Goal: Transaction & Acquisition: Purchase product/service

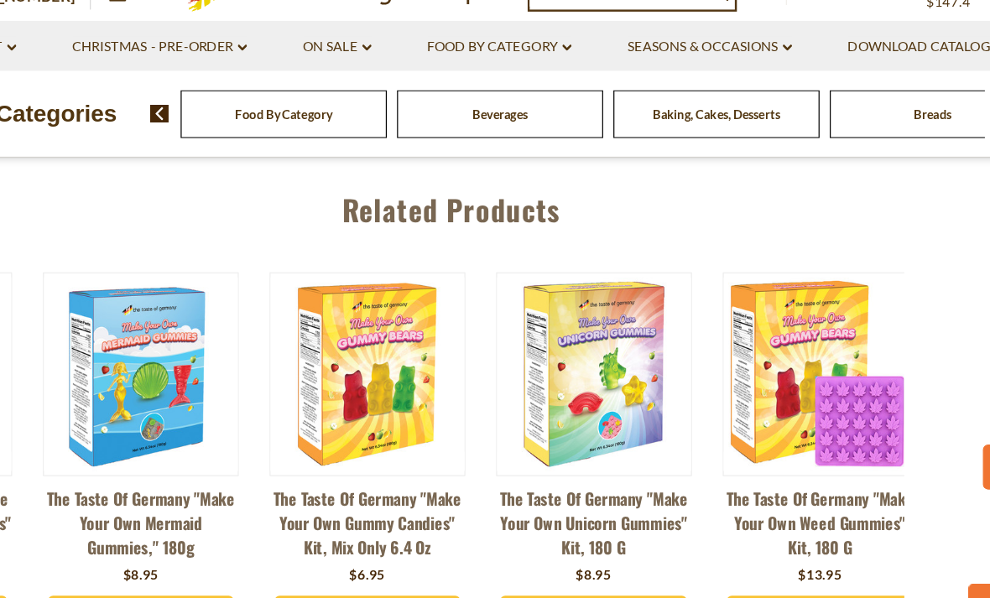
scroll to position [0, 354]
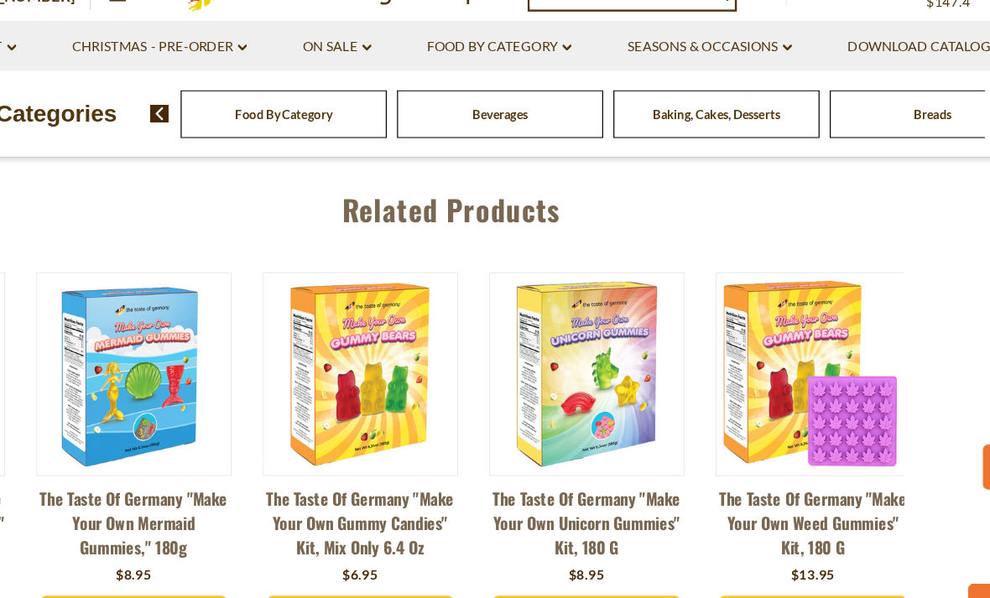
click at [527, 345] on img at bounding box center [606, 364] width 159 height 159
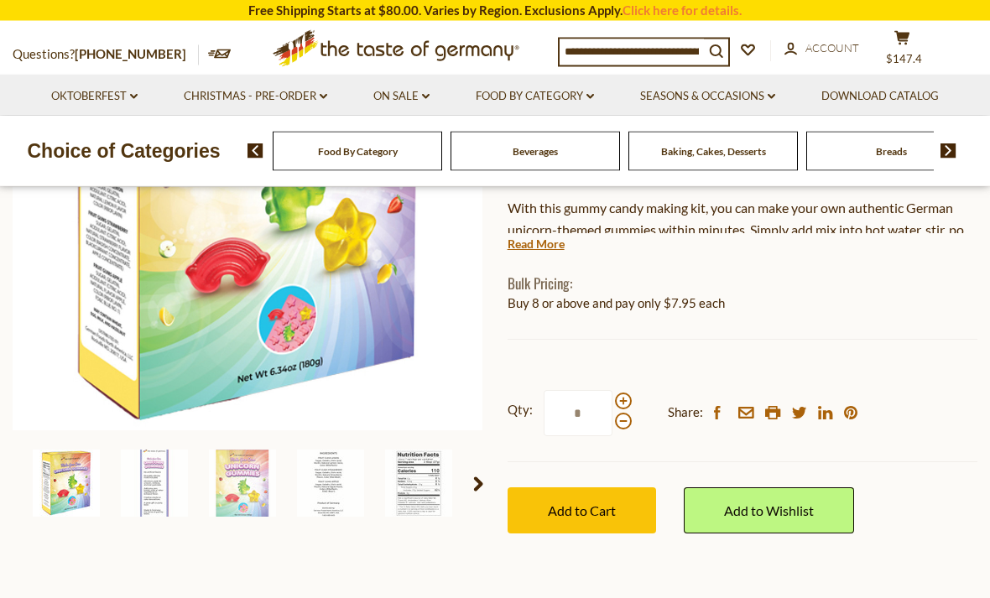
scroll to position [326, 0]
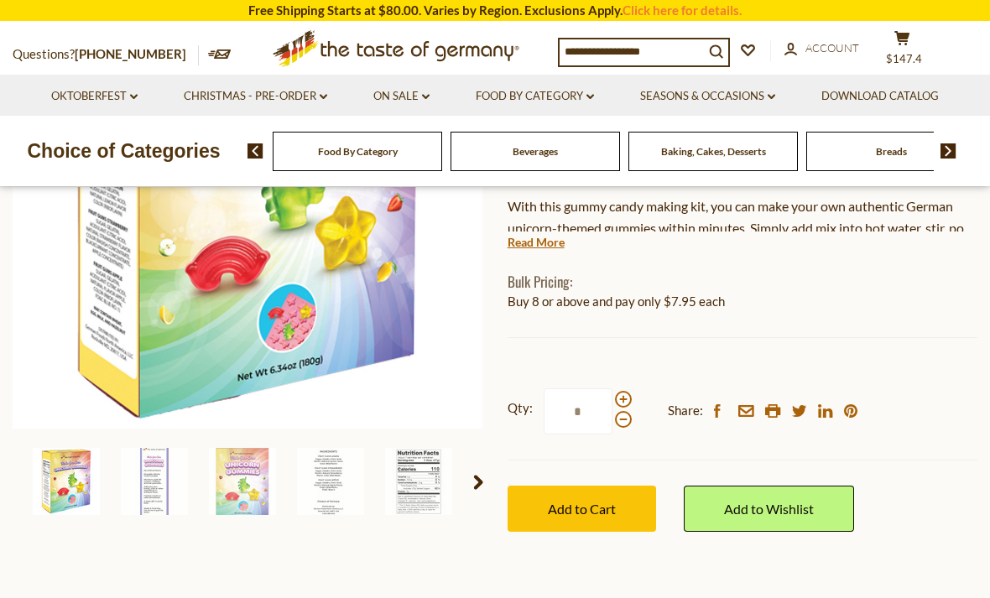
click at [253, 498] on img at bounding box center [242, 481] width 67 height 67
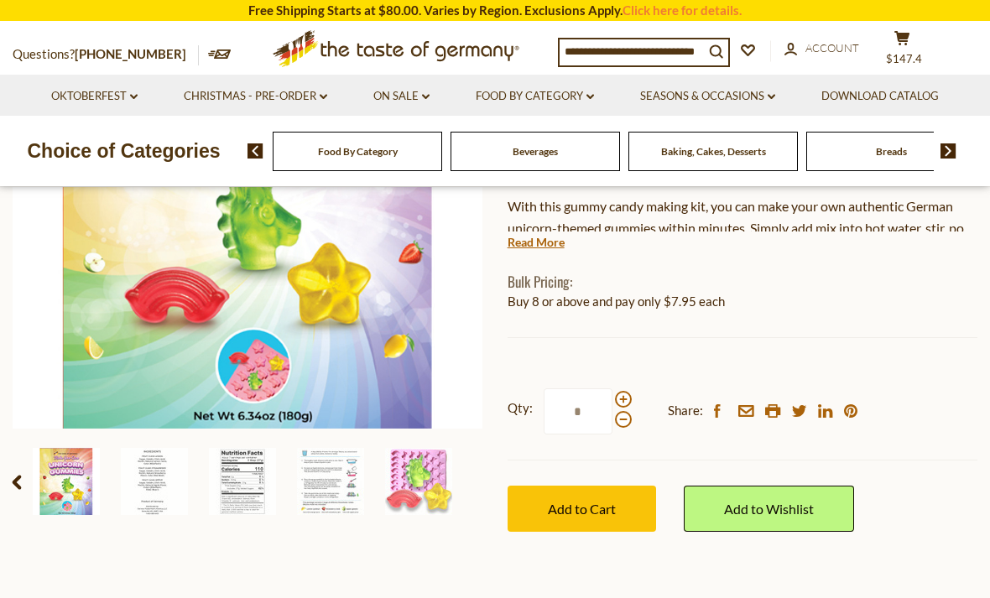
click at [424, 487] on img at bounding box center [418, 481] width 67 height 67
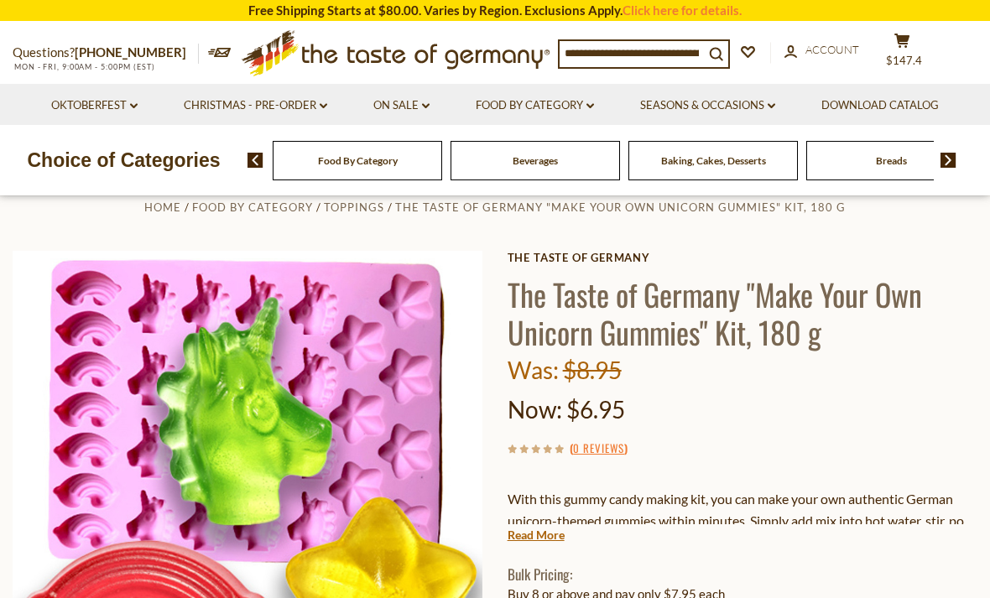
scroll to position [0, 0]
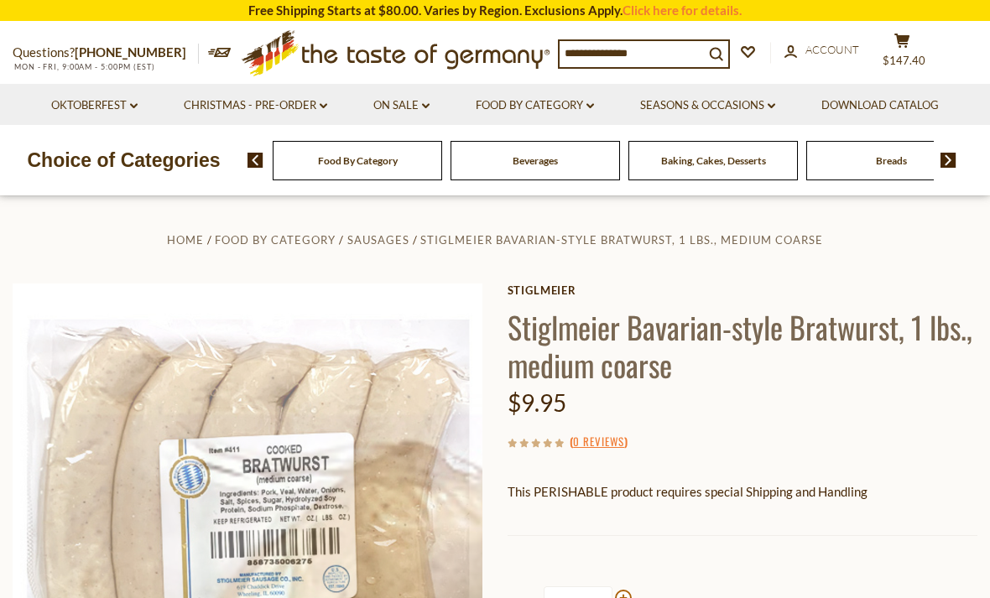
scroll to position [539, 0]
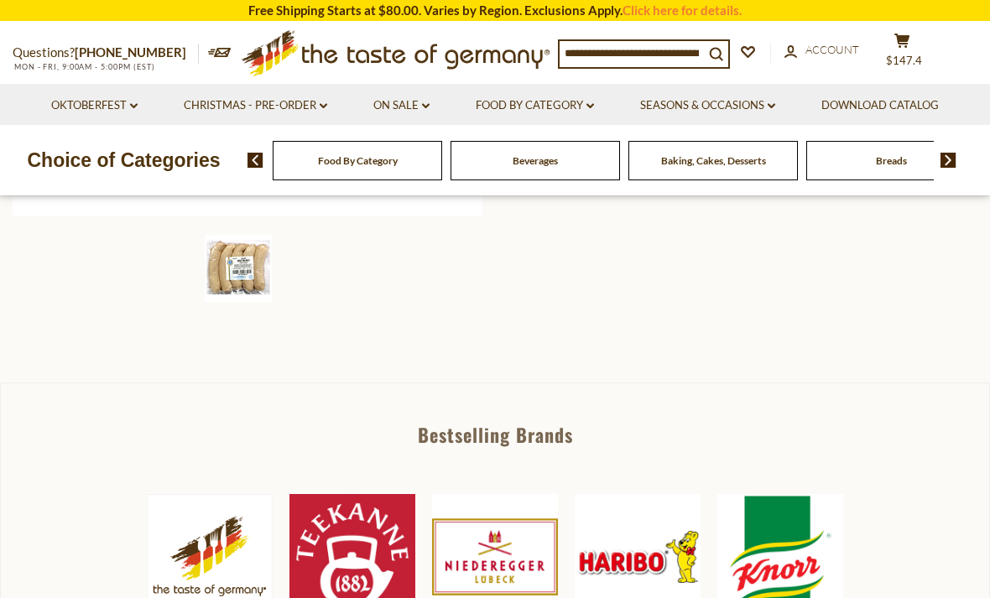
click at [645, 56] on input at bounding box center [632, 52] width 144 height 23
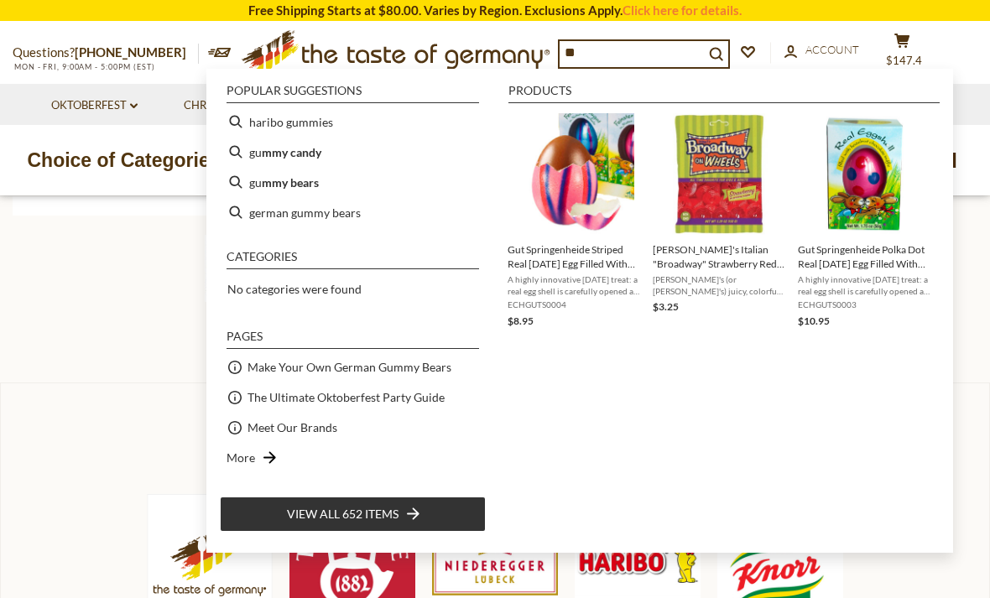
type input "*"
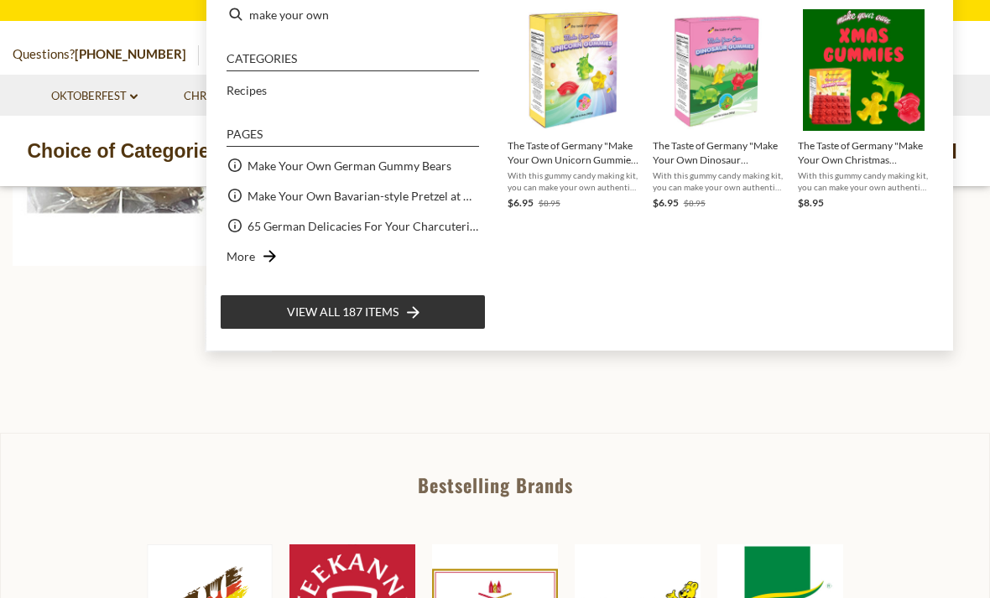
scroll to position [478, 0]
type input "********"
click at [610, 129] on img "Instant Search Results" at bounding box center [574, 70] width 122 height 122
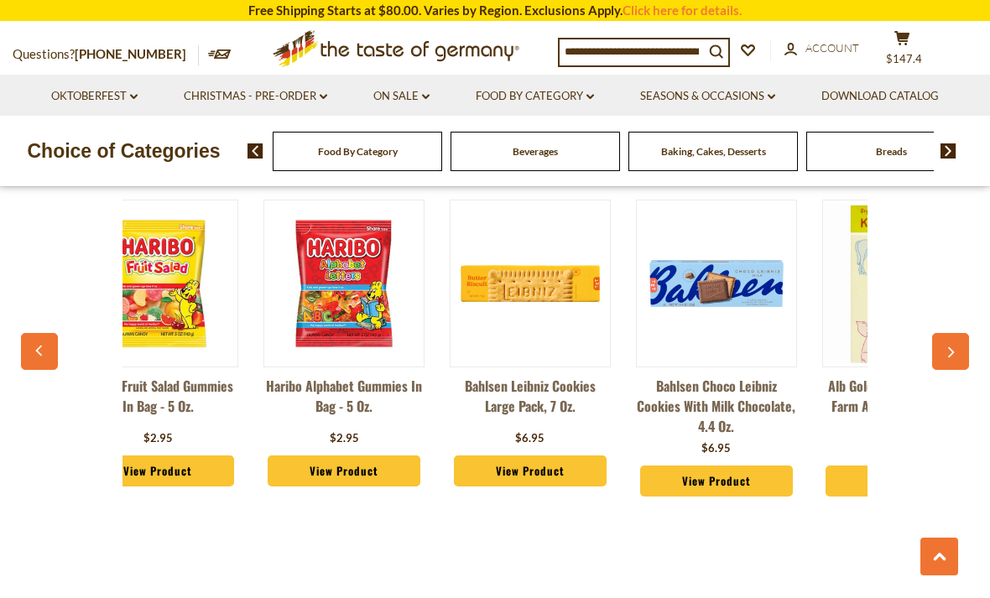
scroll to position [0, 44]
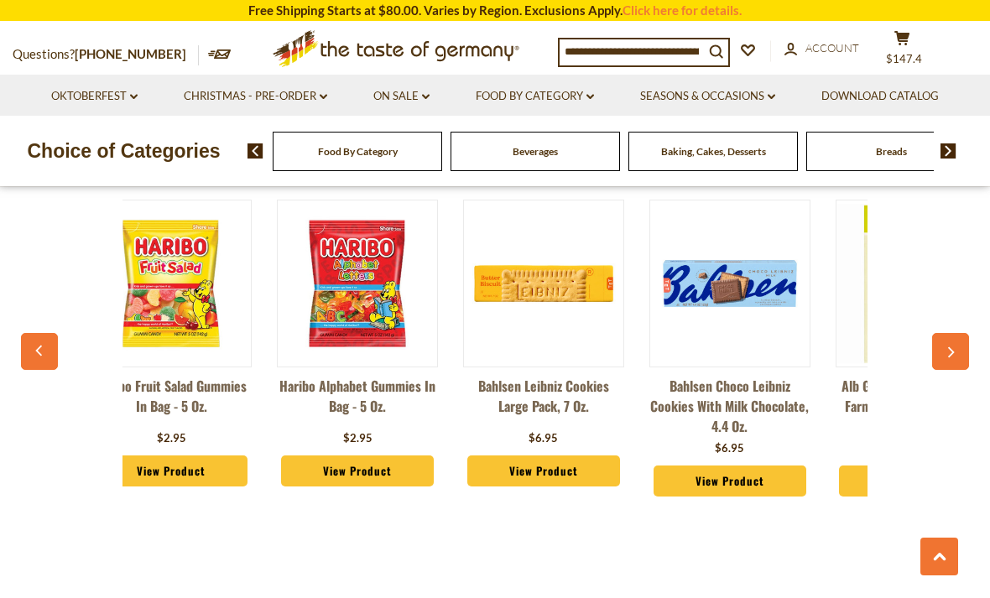
click at [694, 53] on input at bounding box center [632, 50] width 144 height 23
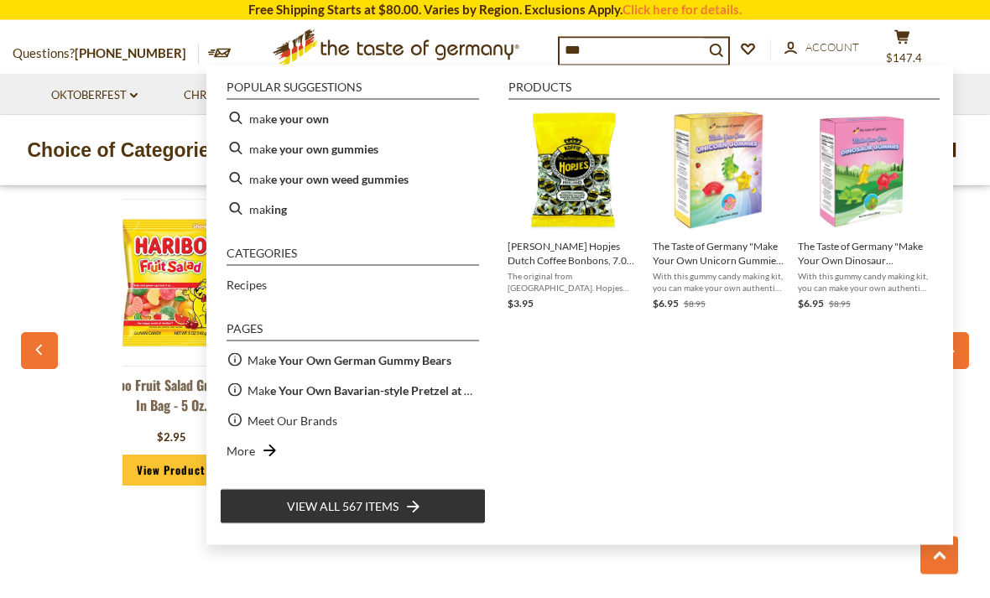
click at [292, 142] on b "e your own gummies" at bounding box center [324, 149] width 107 height 19
type input "**********"
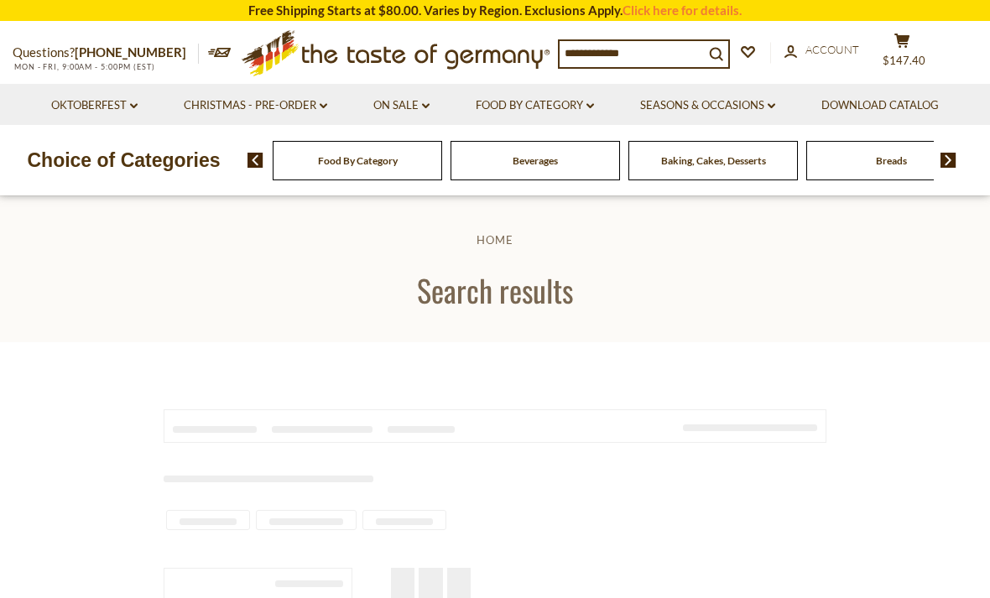
type input "**********"
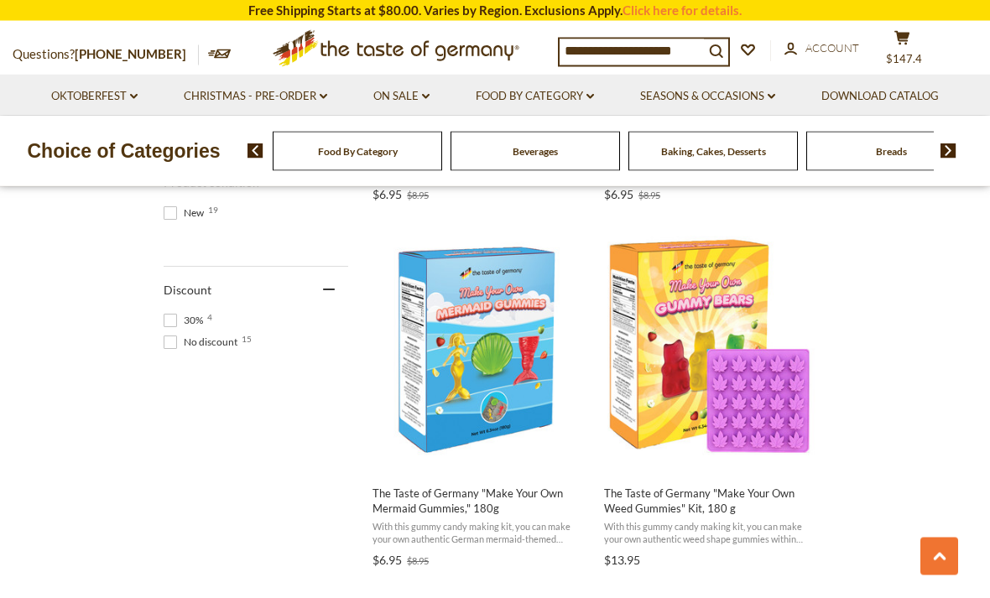
scroll to position [1013, 0]
click at [701, 425] on img "The Taste of Germany" at bounding box center [713, 347] width 222 height 222
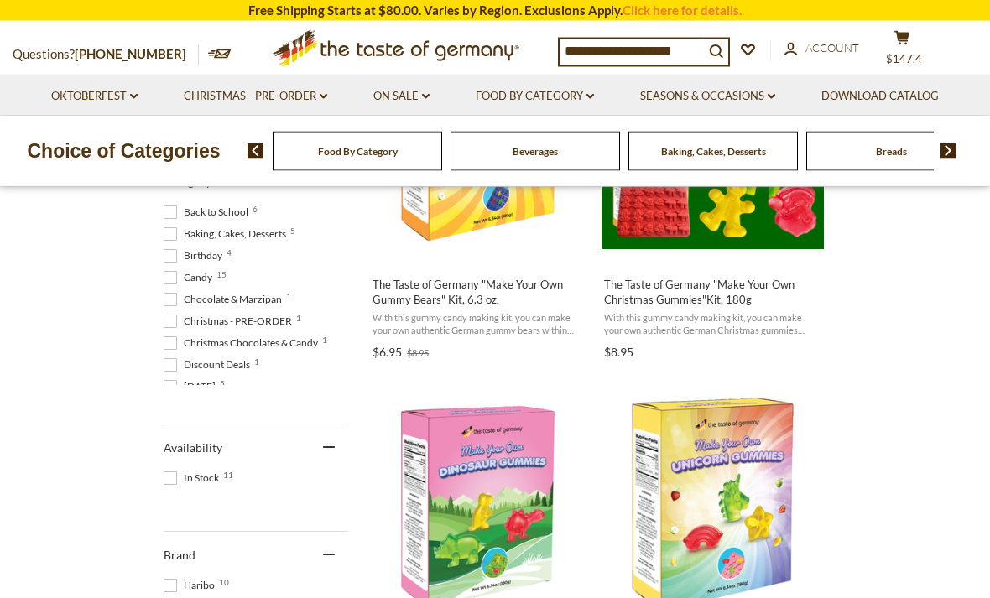
scroll to position [489, 0]
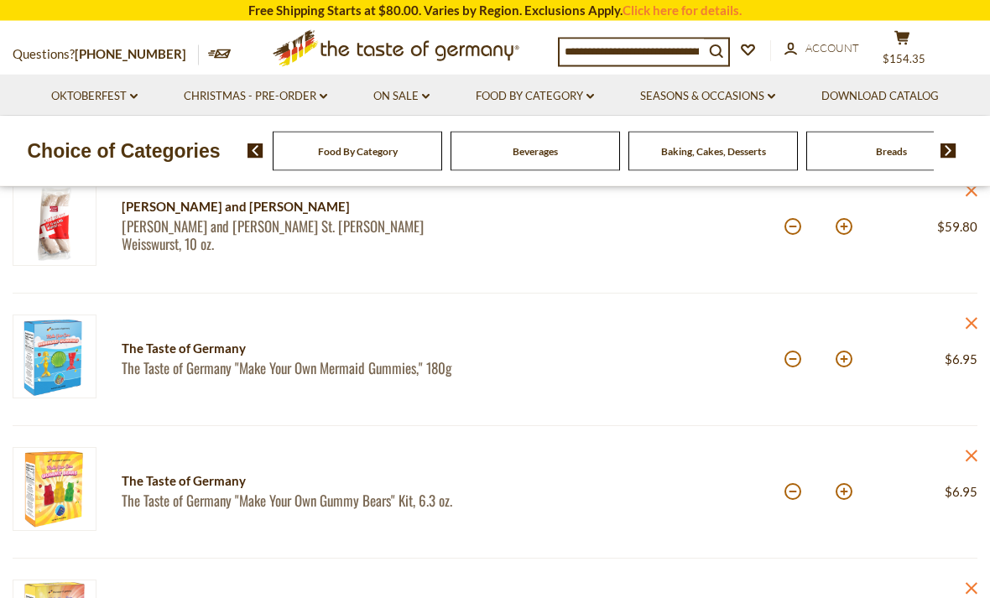
scroll to position [378, 0]
click at [974, 322] on icon "close" at bounding box center [971, 323] width 13 height 13
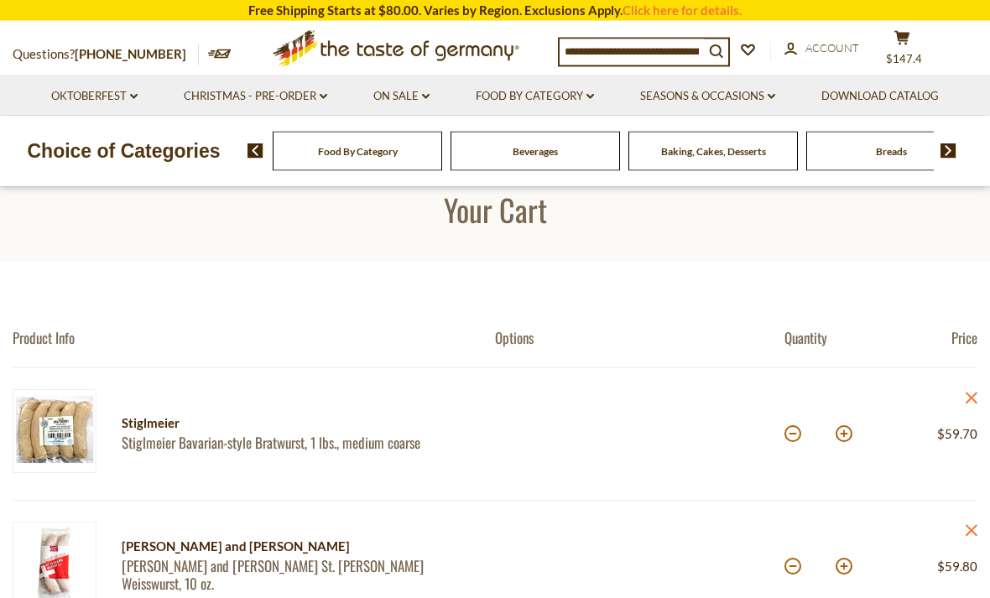
scroll to position [0, 0]
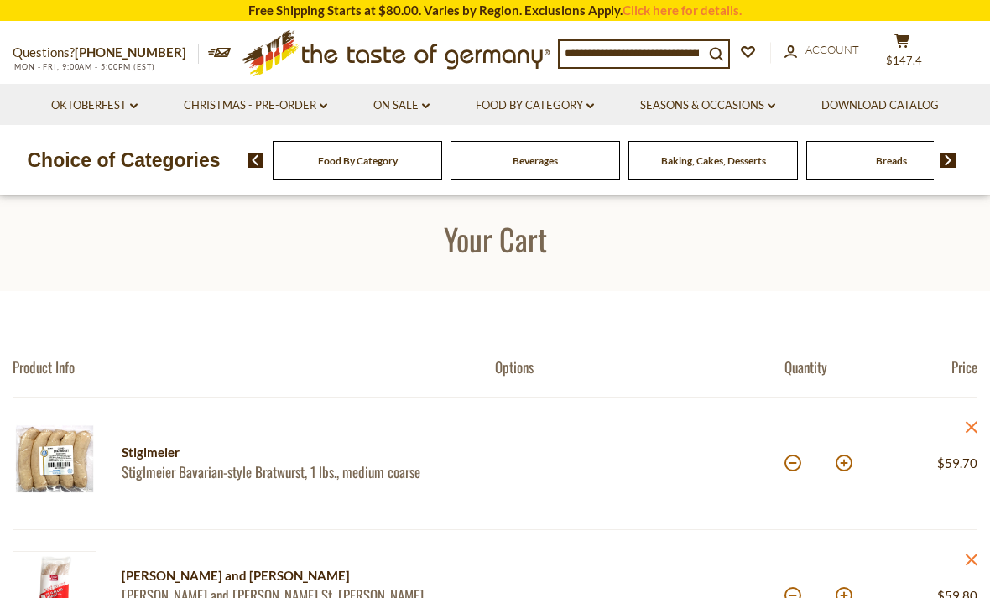
click at [592, 109] on link "Food By Category dropdown_arrow" at bounding box center [535, 105] width 118 height 18
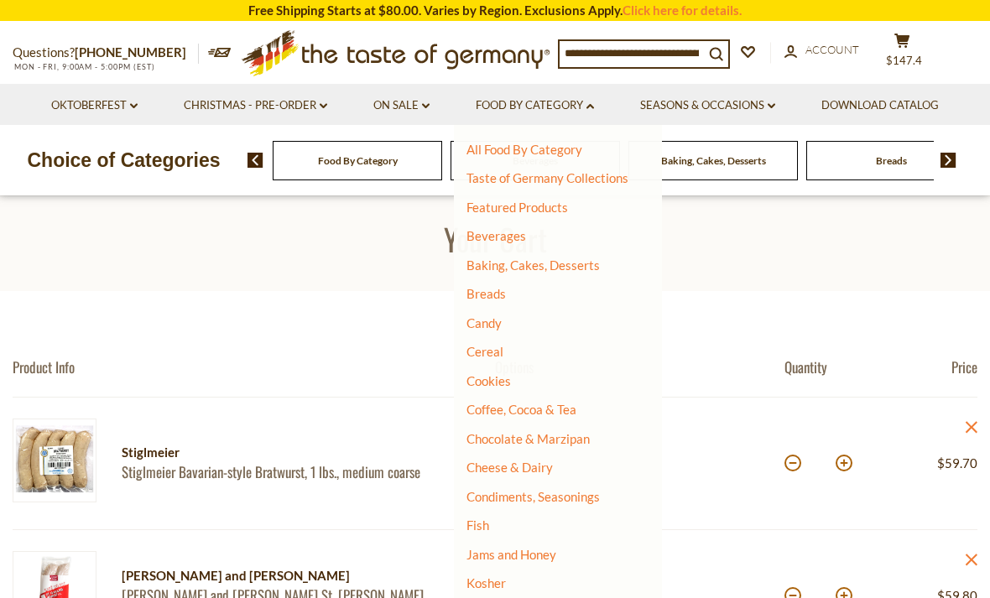
click at [592, 348] on li "Cereal" at bounding box center [548, 352] width 162 height 17
click at [584, 347] on li "Cereal" at bounding box center [548, 352] width 162 height 17
click at [499, 354] on link "Cereal" at bounding box center [485, 351] width 37 height 15
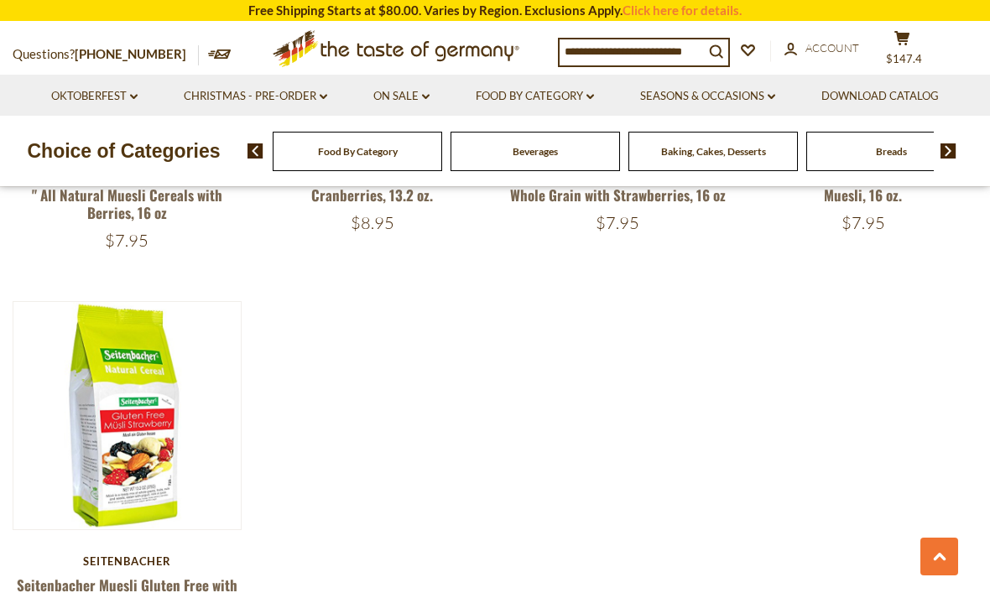
scroll to position [1918, 0]
click at [115, 516] on img at bounding box center [126, 414] width 227 height 227
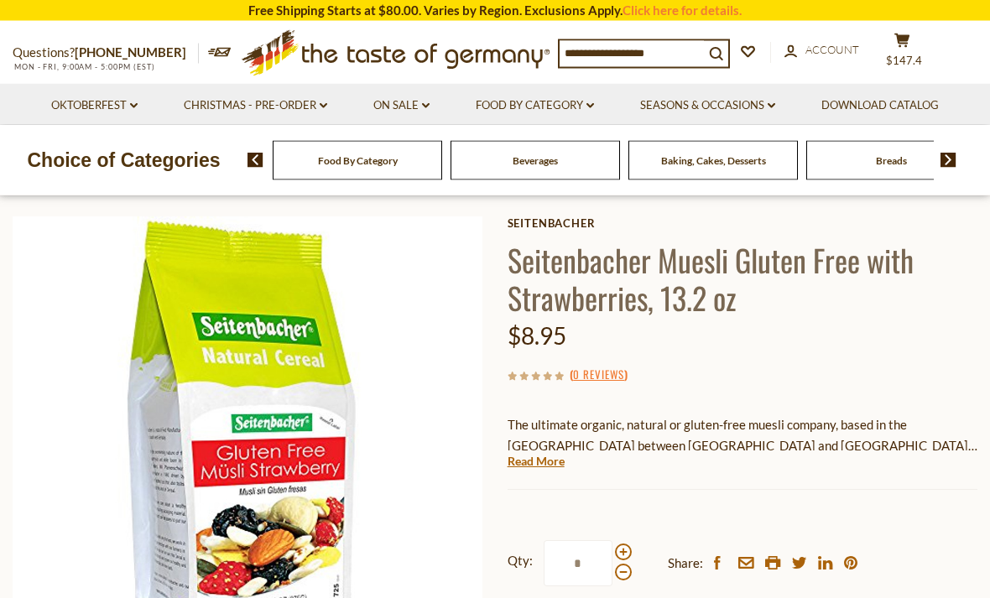
scroll to position [68, 0]
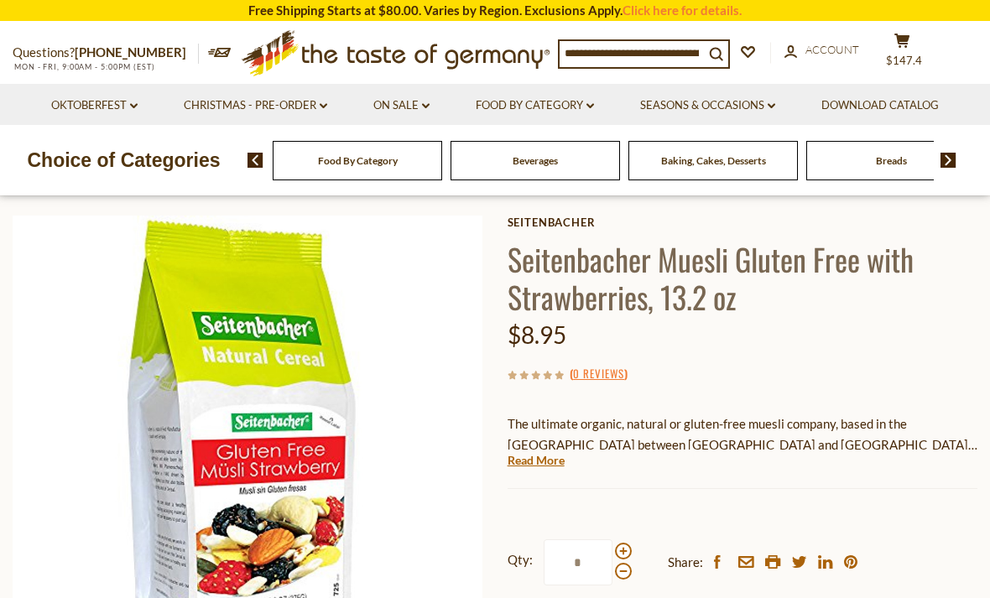
click at [550, 476] on div "Current stock: 0" at bounding box center [743, 476] width 470 height 11
click at [540, 464] on link "Read More" at bounding box center [536, 460] width 57 height 17
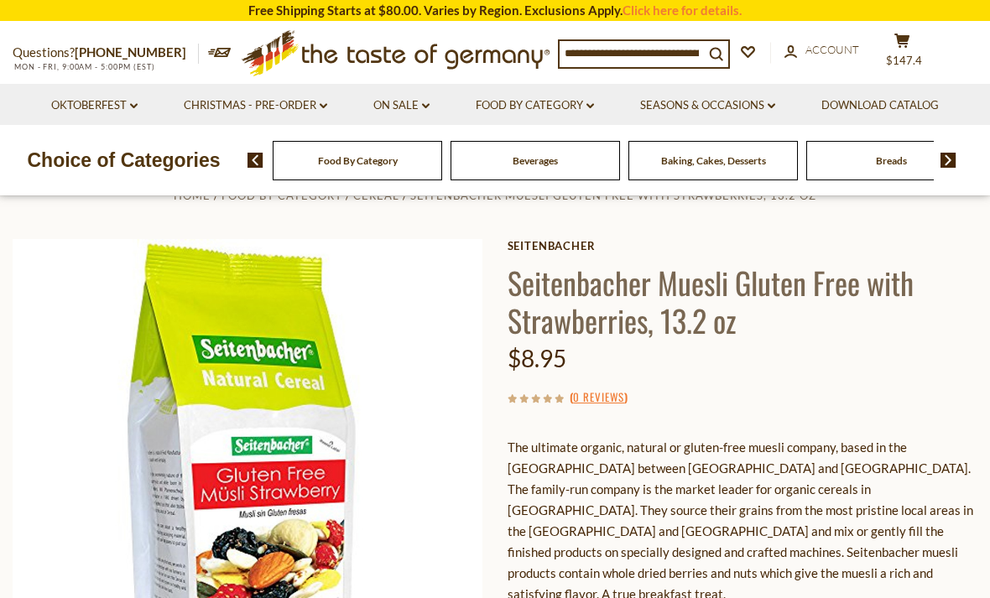
scroll to position [0, 0]
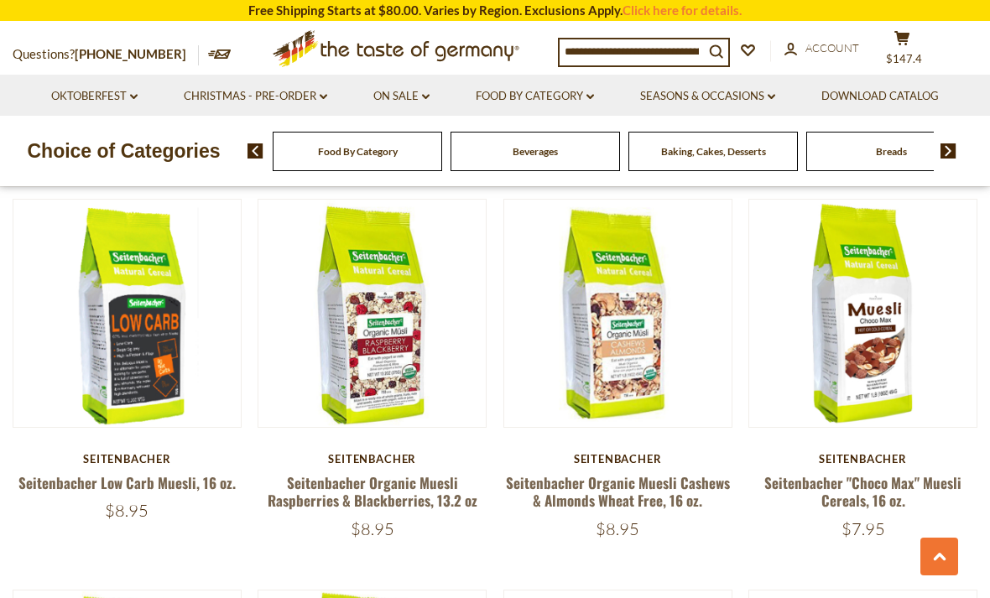
scroll to position [1220, 0]
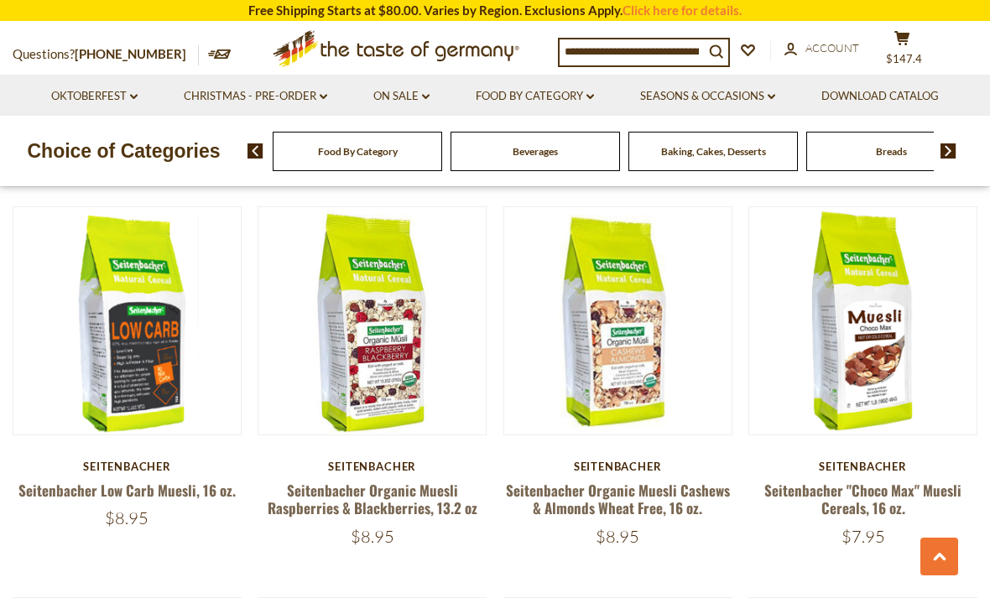
click at [131, 404] on link at bounding box center [127, 321] width 191 height 191
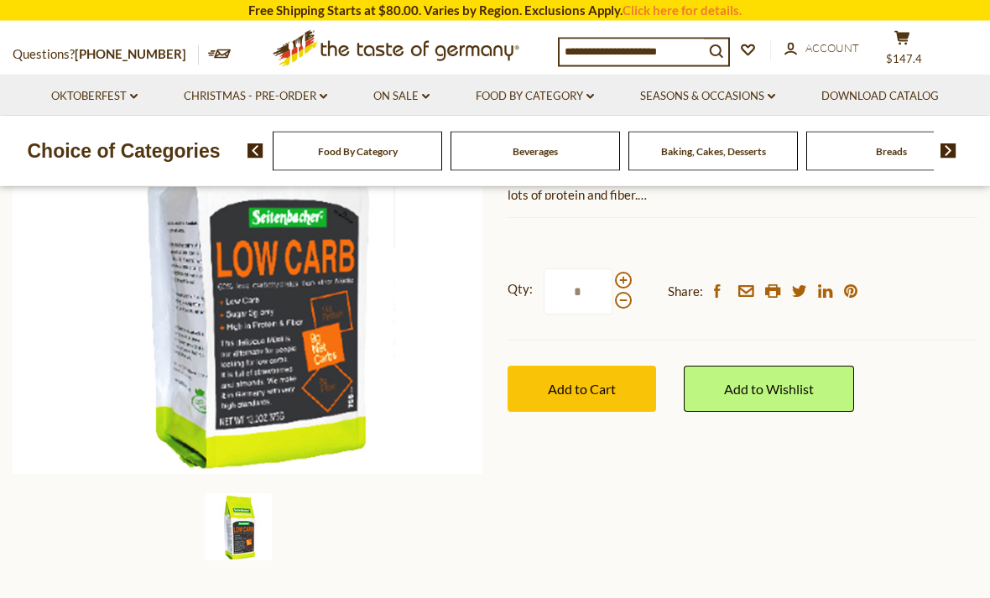
scroll to position [281, 0]
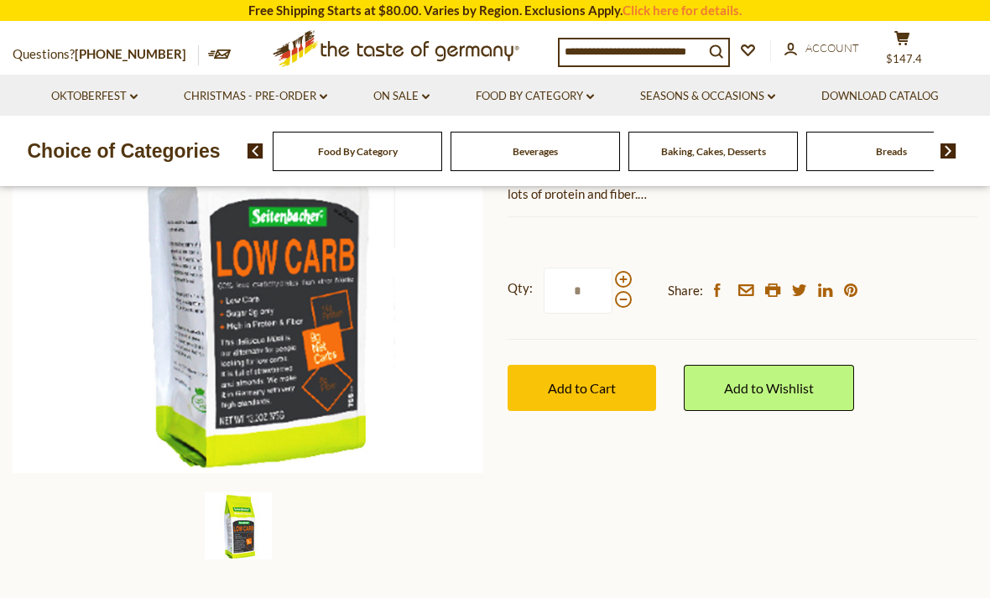
click at [231, 512] on img at bounding box center [238, 526] width 67 height 67
click at [216, 448] on img at bounding box center [248, 238] width 471 height 471
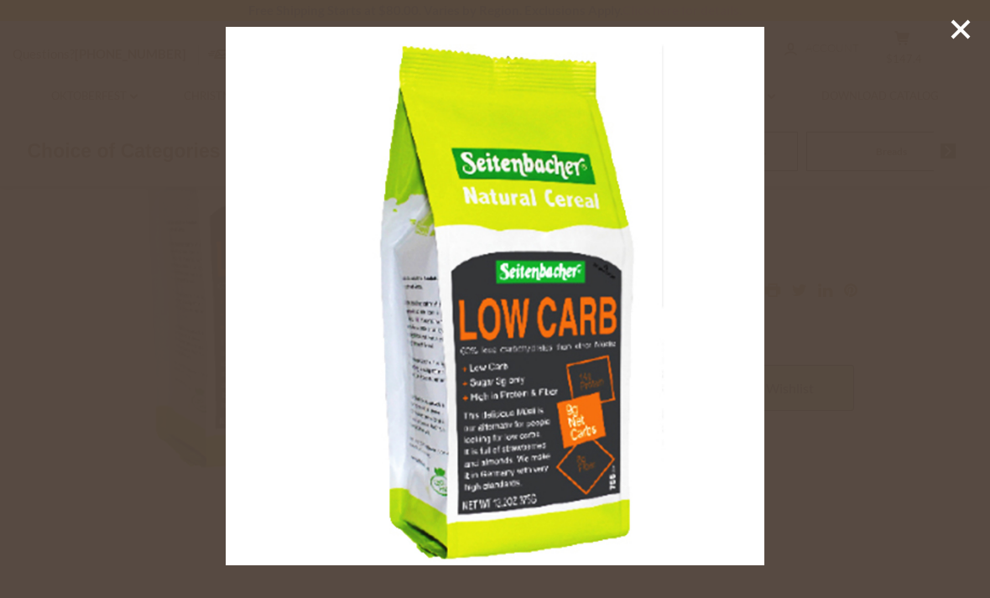
click at [968, 24] on icon at bounding box center [960, 29] width 25 height 25
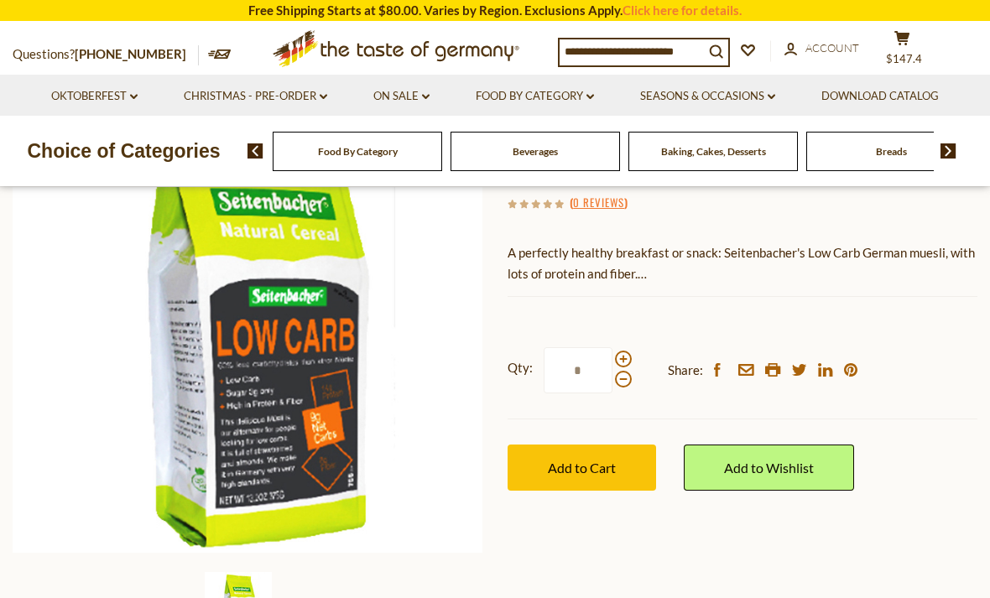
scroll to position [196, 0]
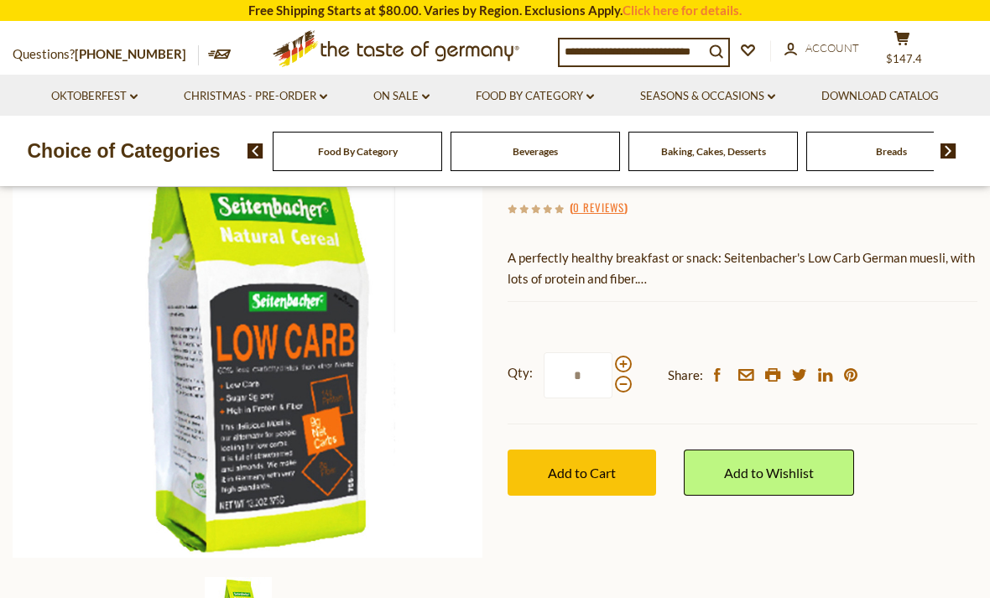
click at [598, 479] on button "Add to Cart" at bounding box center [582, 473] width 149 height 46
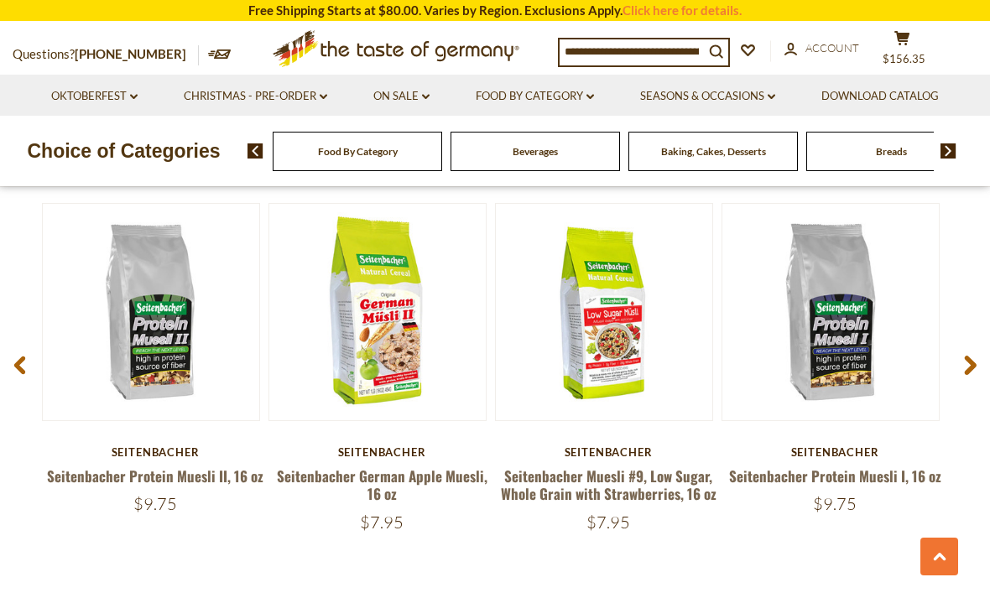
scroll to position [2152, 0]
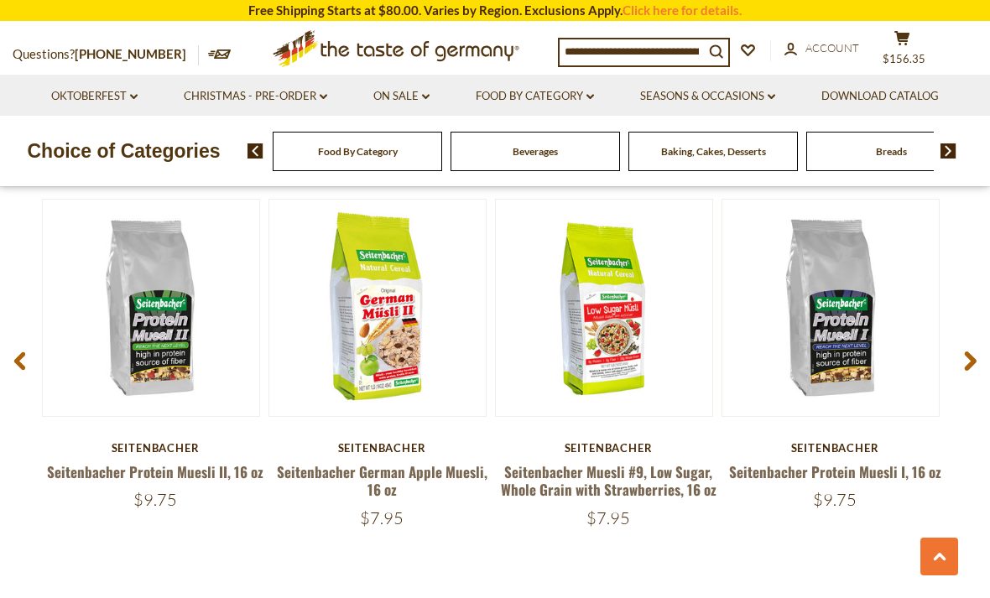
click at [965, 347] on span at bounding box center [970, 364] width 39 height 53
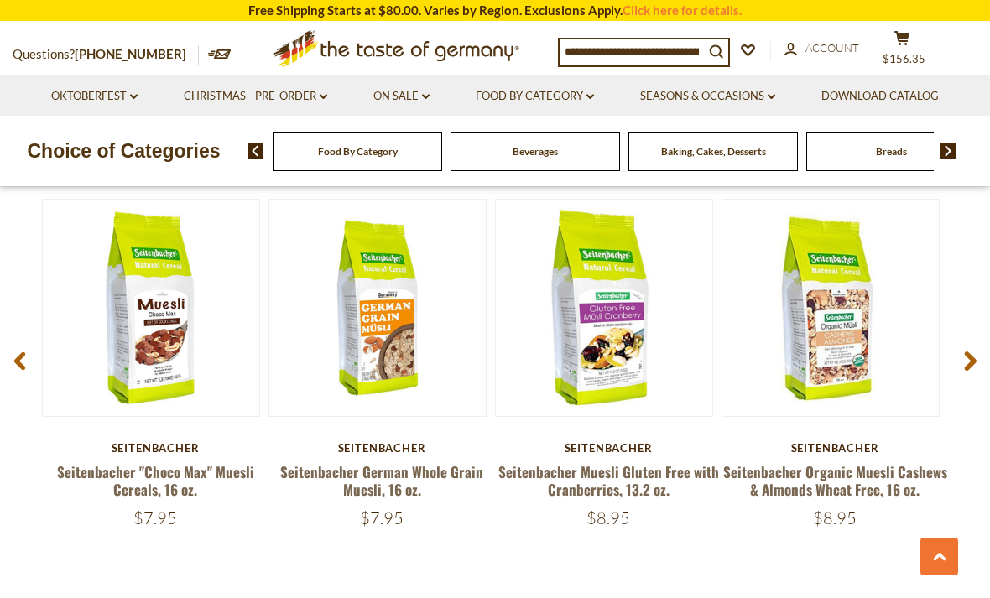
click at [367, 462] on link "Seitenbacher German Whole Grain Muesli, 16 oz." at bounding box center [381, 481] width 203 height 39
click at [377, 479] on link "Seitenbacher German Whole Grain Muesli, 16 oz." at bounding box center [381, 481] width 203 height 39
click at [381, 408] on img at bounding box center [377, 308] width 216 height 216
click at [377, 474] on link "Seitenbacher German Whole Grain Muesli, 16 oz." at bounding box center [381, 481] width 203 height 39
click at [382, 492] on link "Seitenbacher German Whole Grain Muesli, 16 oz." at bounding box center [381, 481] width 203 height 39
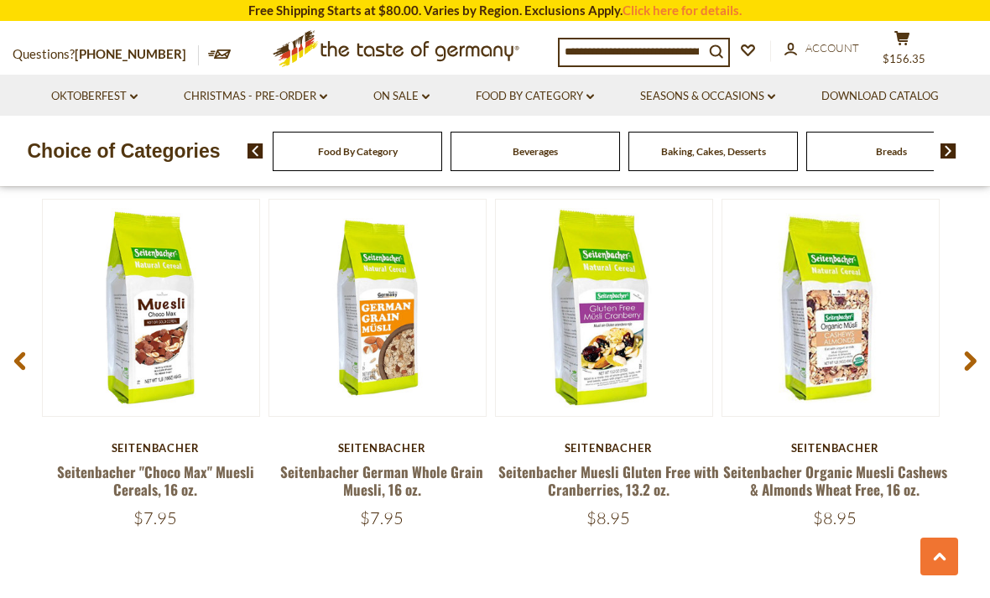
click at [370, 452] on div "Seitenbacher Seitenbacher German Whole Grain Muesli, 16 oz. $7.95" at bounding box center [382, 484] width 227 height 87
click at [356, 488] on link "Seitenbacher German Whole Grain Muesli, 16 oz." at bounding box center [381, 481] width 203 height 39
click at [345, 48] on button "Quick View" at bounding box center [377, 29] width 113 height 38
click at [368, 485] on link "Seitenbacher German Whole Grain Muesli, 16 oz." at bounding box center [381, 481] width 203 height 39
click at [358, 494] on link "Seitenbacher German Whole Grain Muesli, 16 oz." at bounding box center [381, 481] width 203 height 39
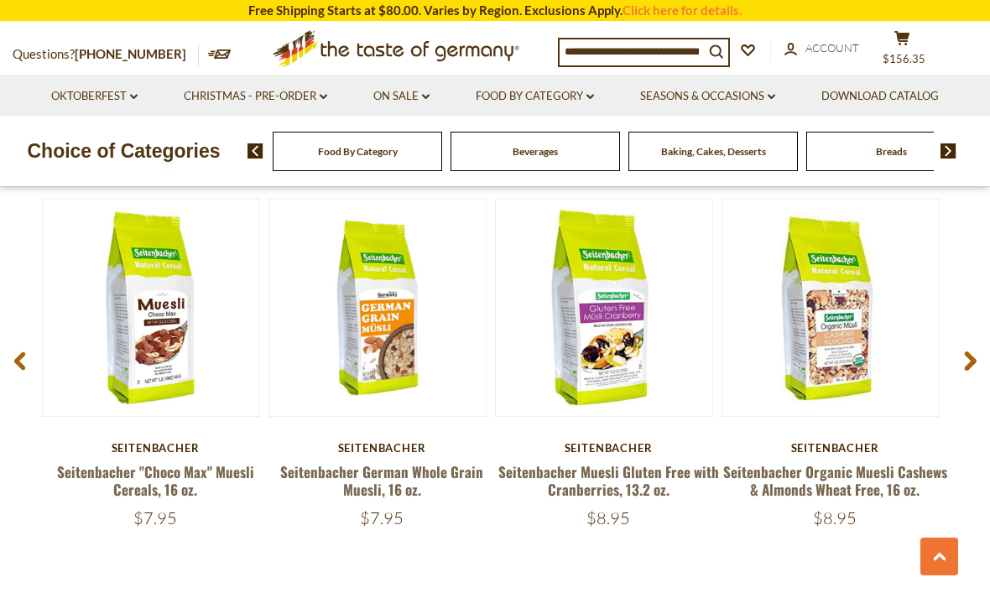
click at [367, 483] on link "Seitenbacher German Whole Grain Muesli, 16 oz." at bounding box center [381, 481] width 203 height 39
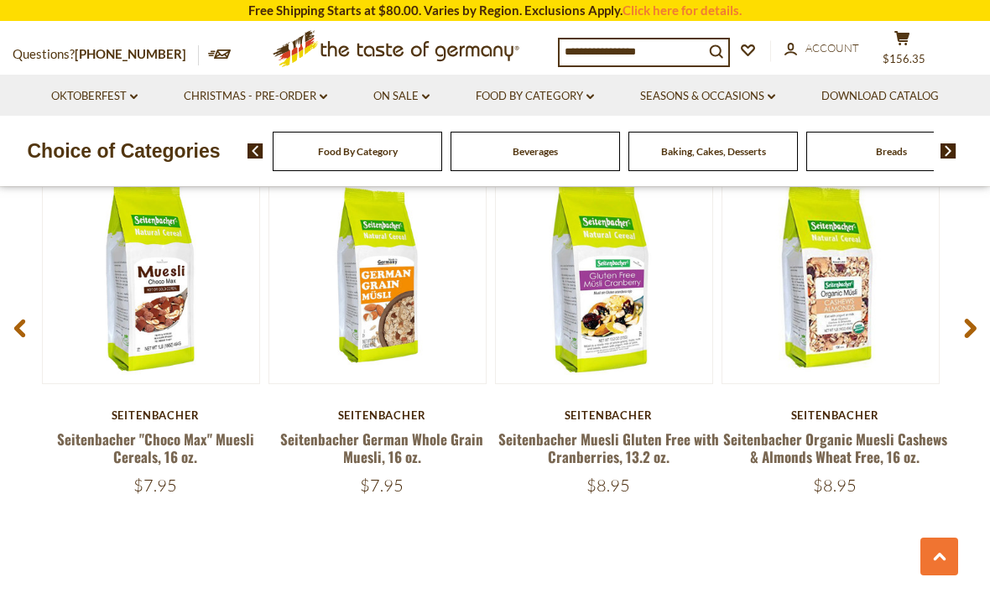
scroll to position [2153, 0]
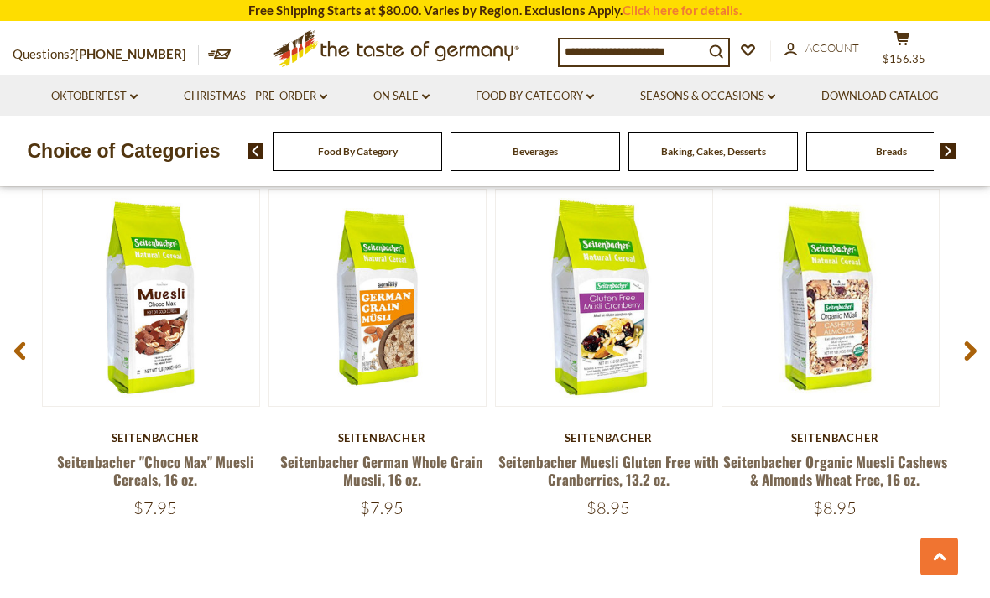
click at [974, 352] on icon at bounding box center [970, 352] width 13 height 20
click at [970, 352] on use at bounding box center [971, 351] width 12 height 19
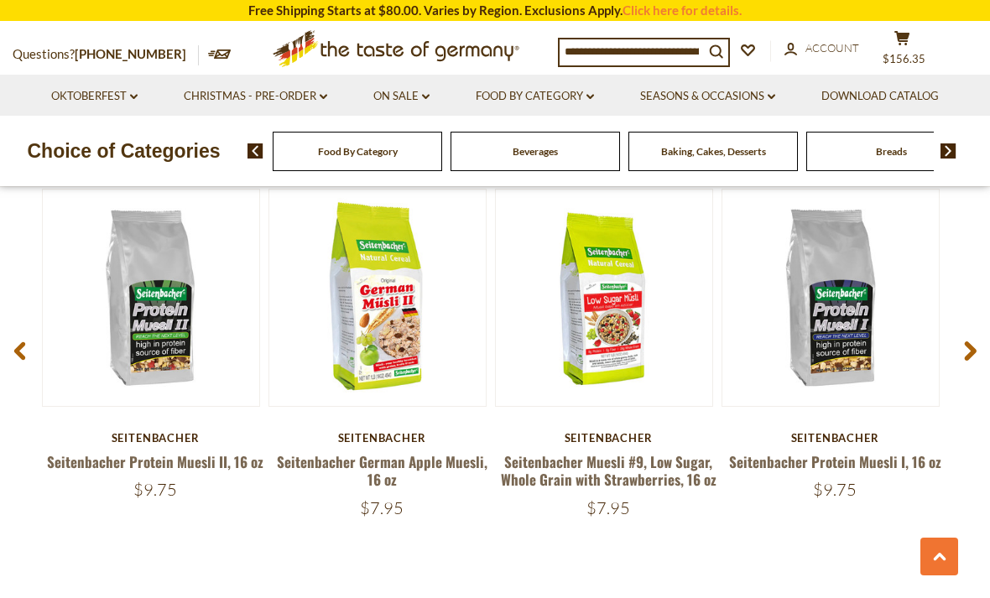
click at [954, 356] on span at bounding box center [970, 354] width 39 height 53
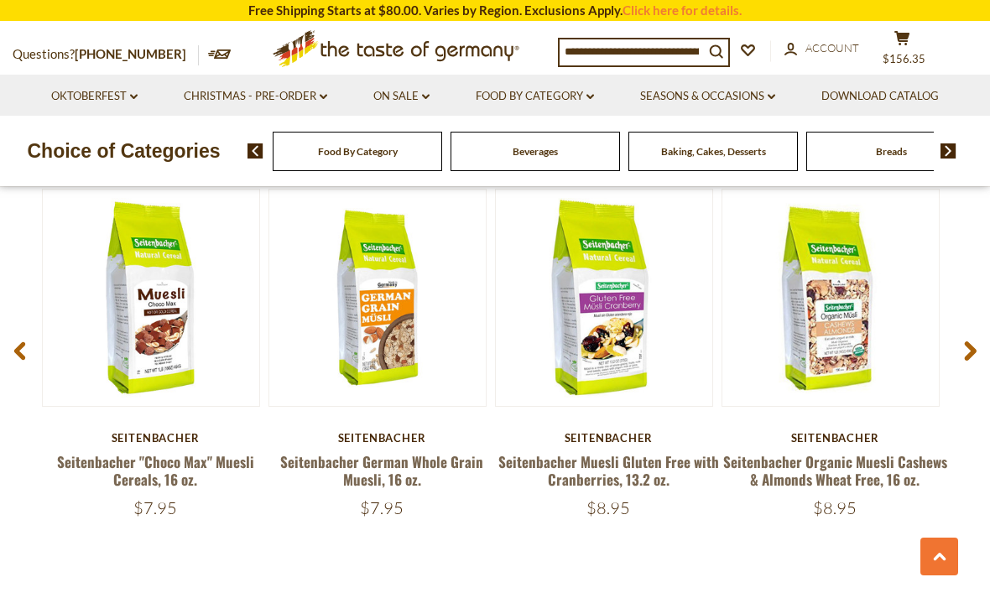
click at [947, 362] on article "5 stars Quick View Seitenbacher Seitenbacher Organic Muesli Cashews & Almonds W…" at bounding box center [835, 354] width 227 height 330
click at [955, 368] on span at bounding box center [970, 354] width 39 height 53
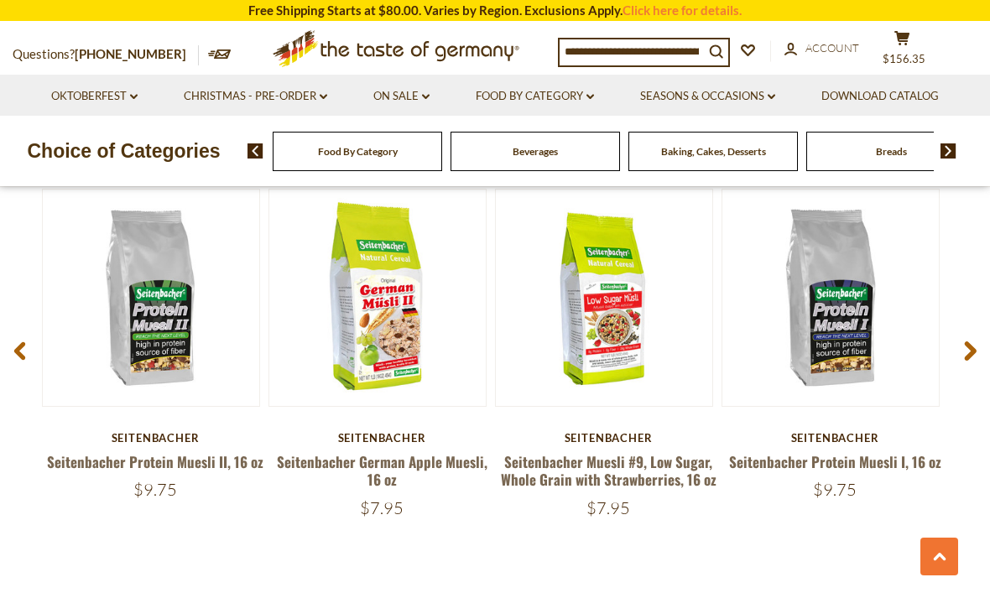
click at [969, 344] on use at bounding box center [971, 351] width 12 height 19
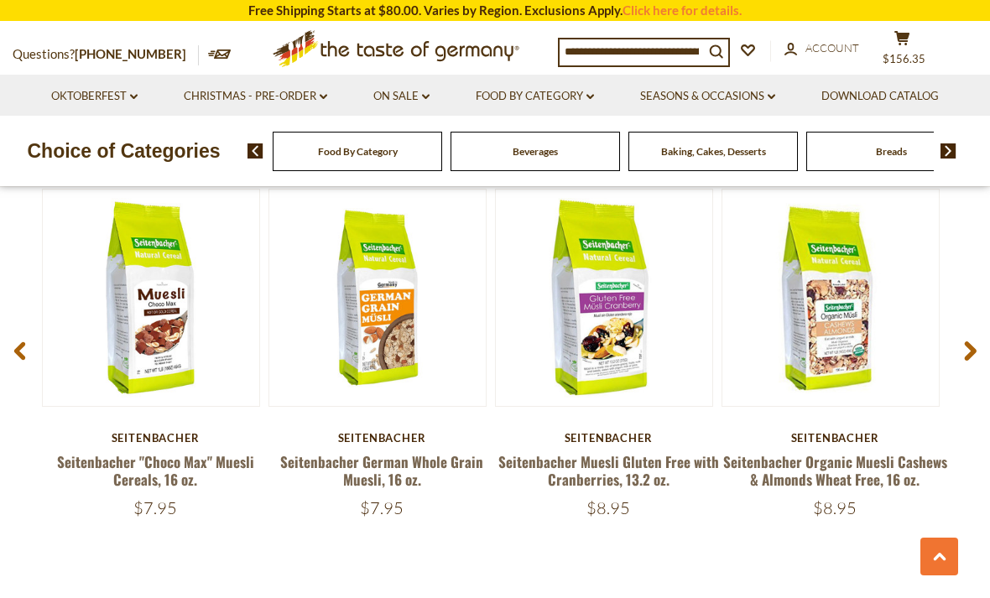
click at [973, 342] on icon at bounding box center [970, 352] width 13 height 20
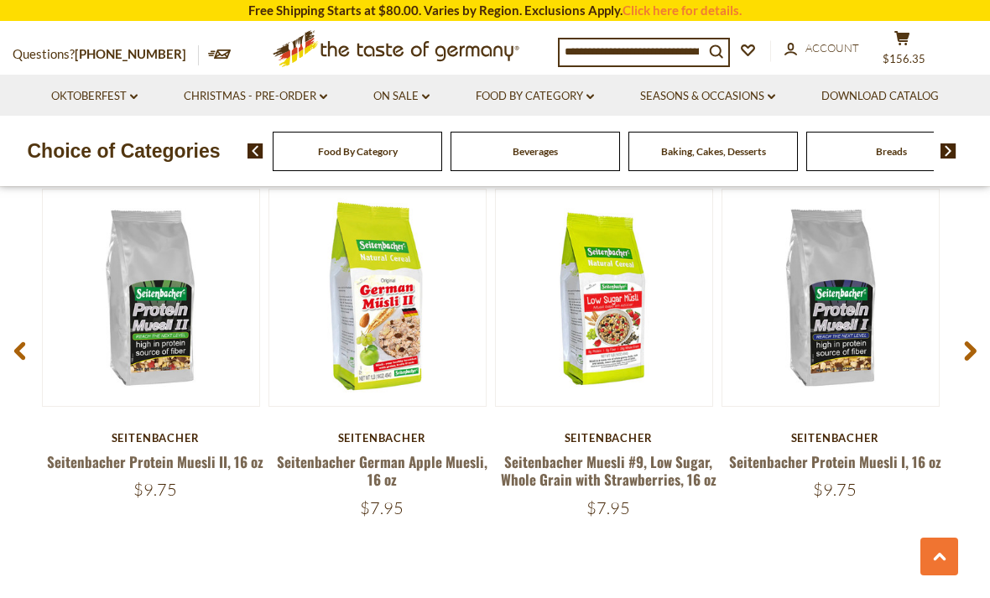
click at [969, 342] on icon at bounding box center [970, 352] width 13 height 20
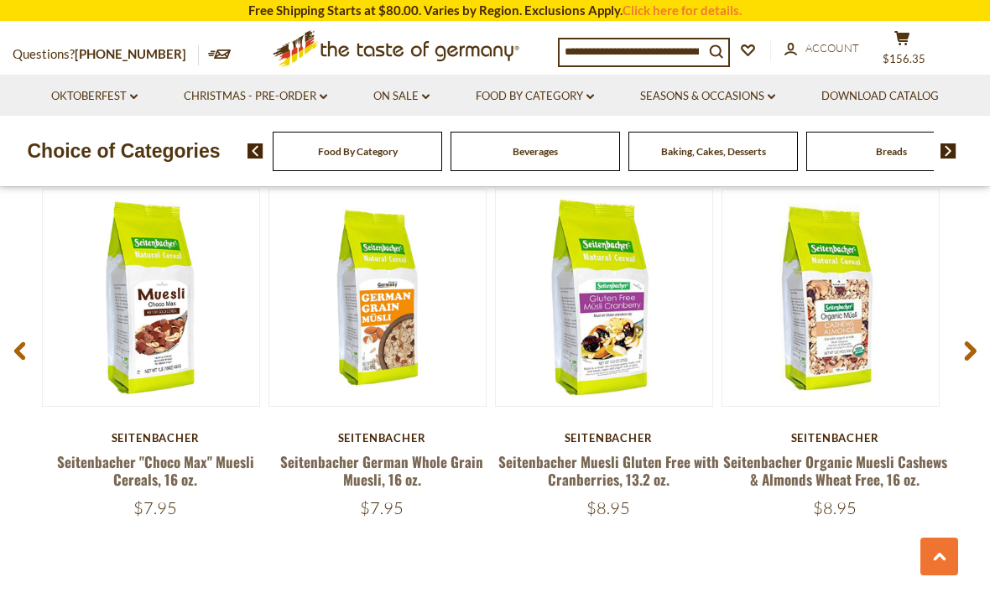
click at [970, 342] on icon at bounding box center [970, 352] width 13 height 20
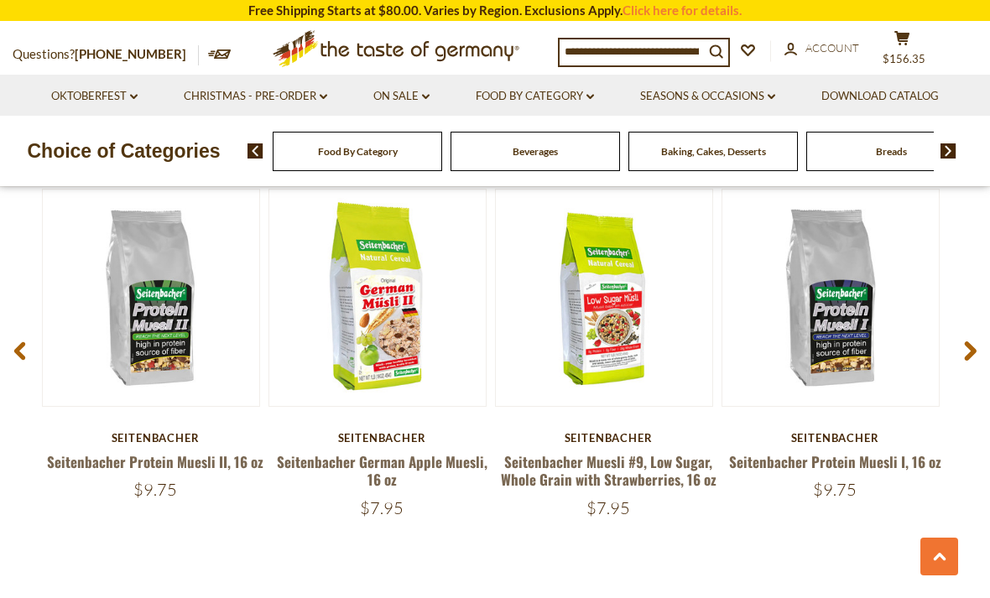
click at [963, 343] on span at bounding box center [970, 354] width 39 height 53
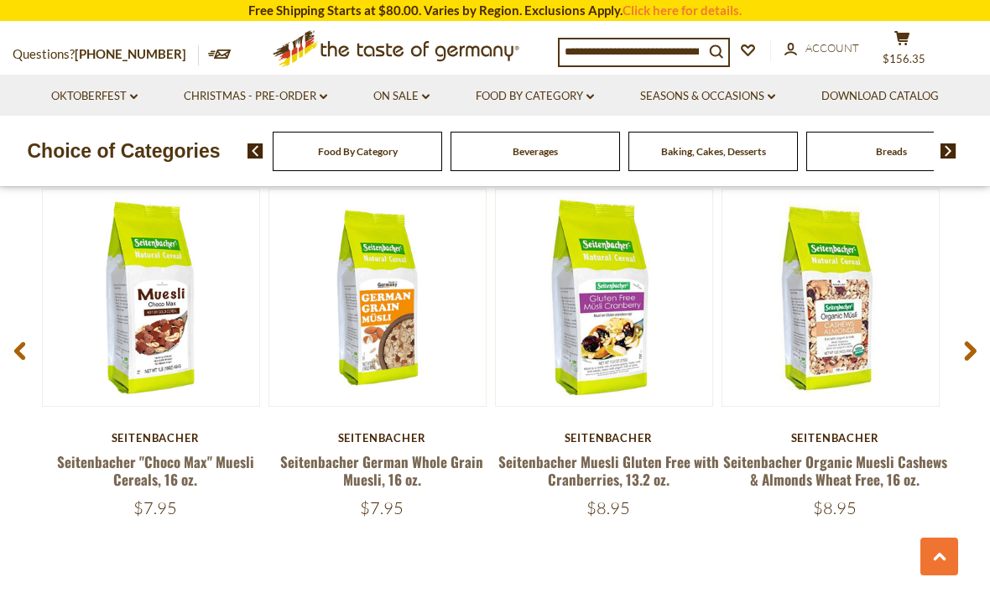
click at [966, 346] on icon at bounding box center [970, 352] width 13 height 20
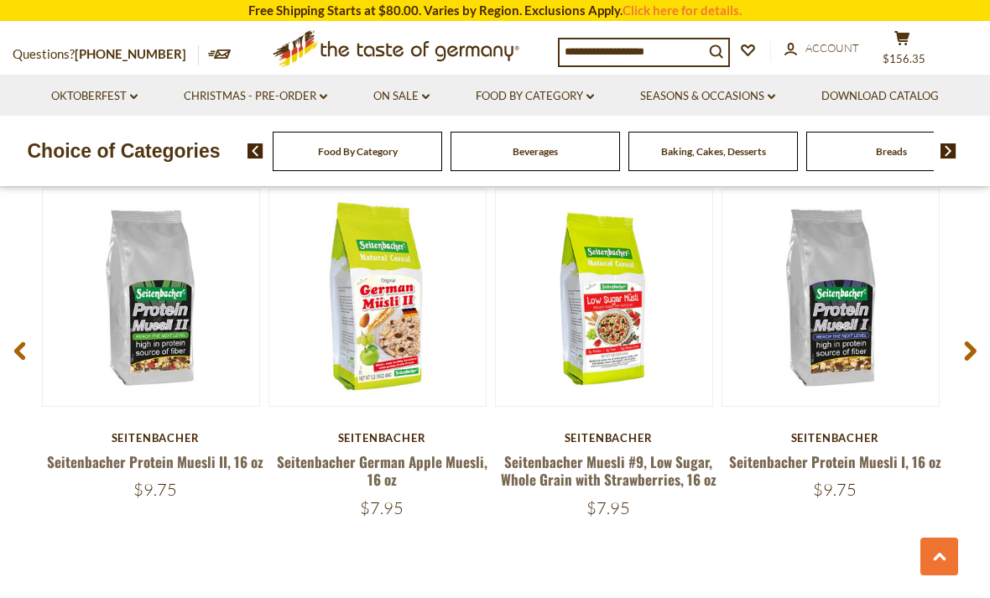
click at [968, 350] on icon at bounding box center [970, 352] width 13 height 20
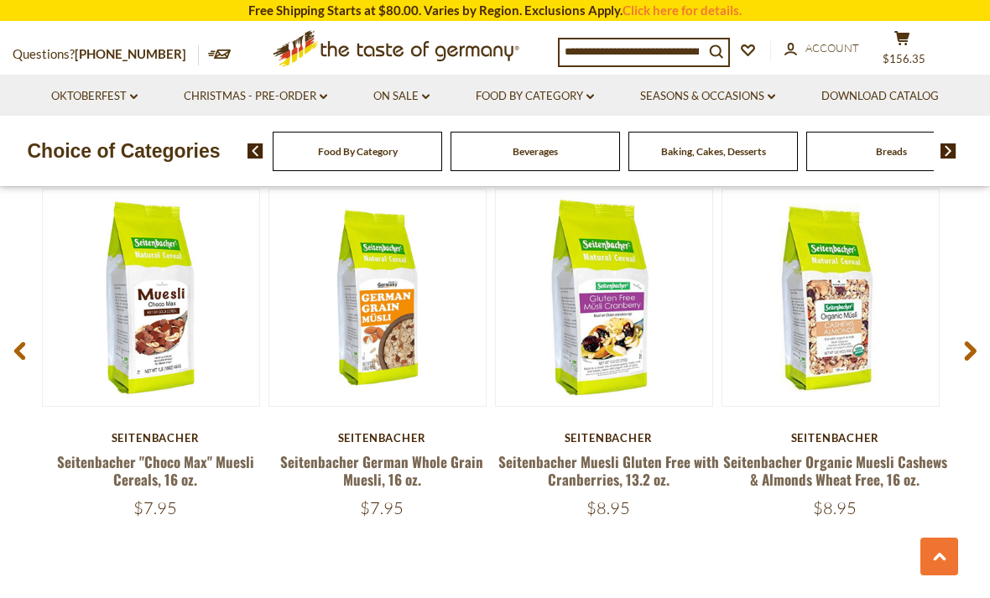
click at [964, 342] on icon at bounding box center [970, 352] width 13 height 20
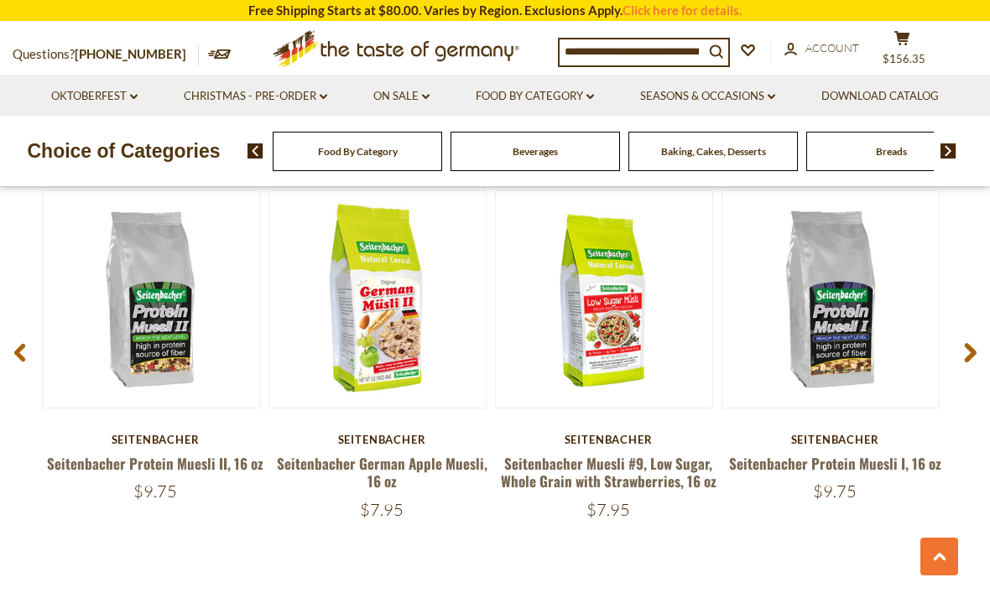
scroll to position [2149, 0]
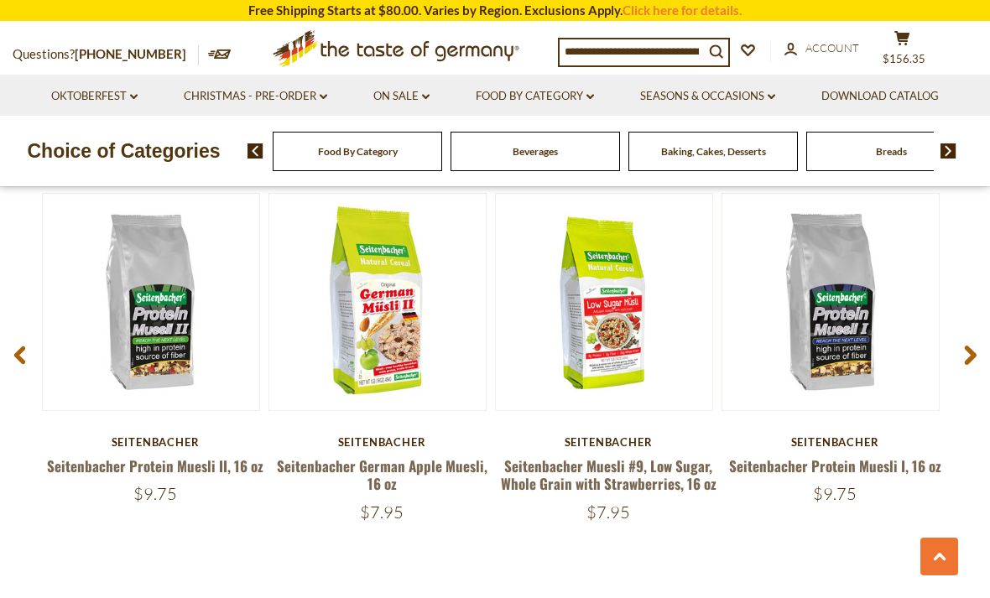
click at [446, 311] on link at bounding box center [378, 302] width 182 height 182
click at [394, 42] on button "Quick View" at bounding box center [377, 23] width 113 height 38
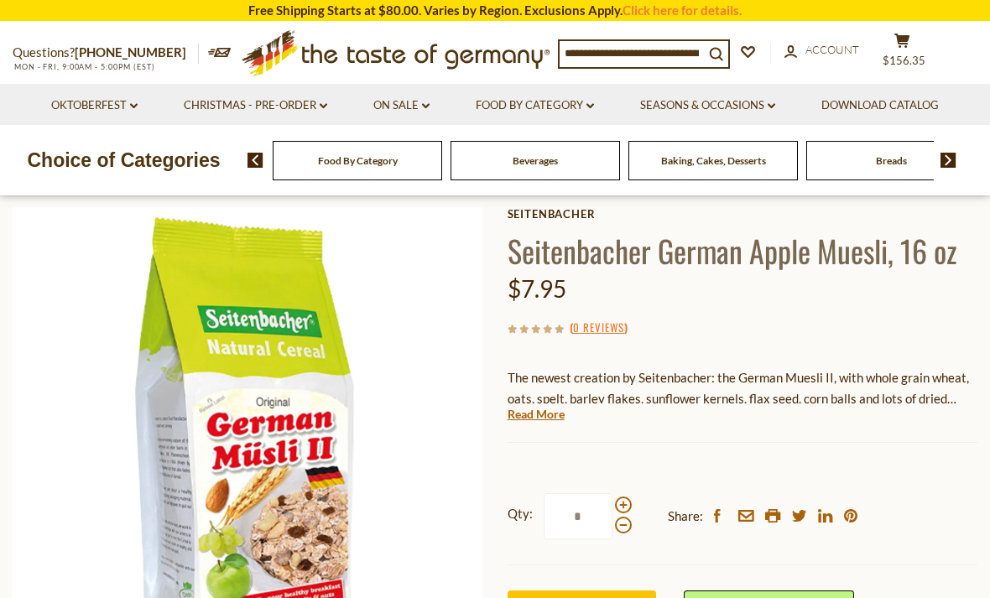
scroll to position [76, 0]
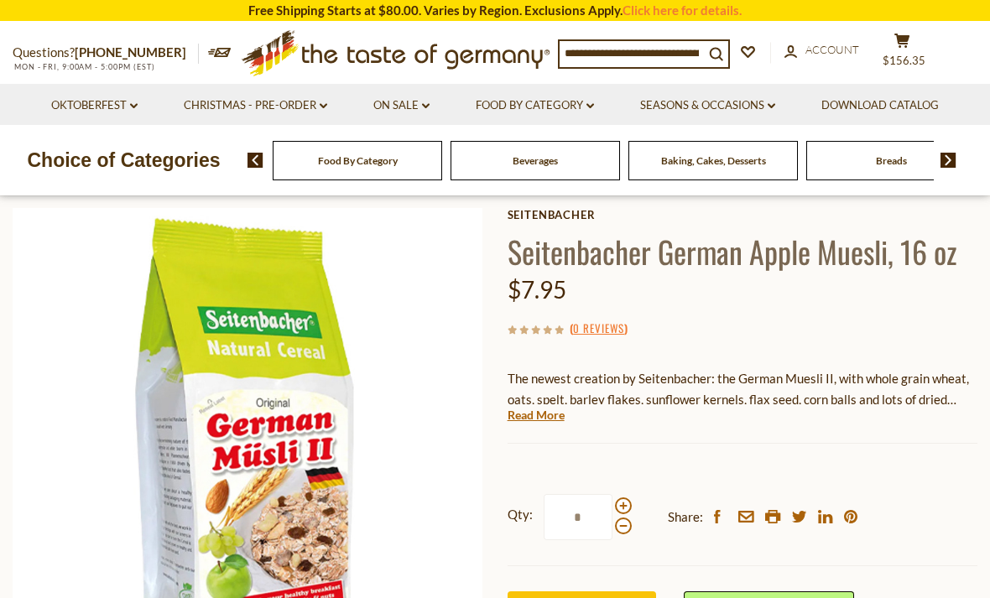
click at [559, 418] on link "Read More" at bounding box center [536, 415] width 57 height 17
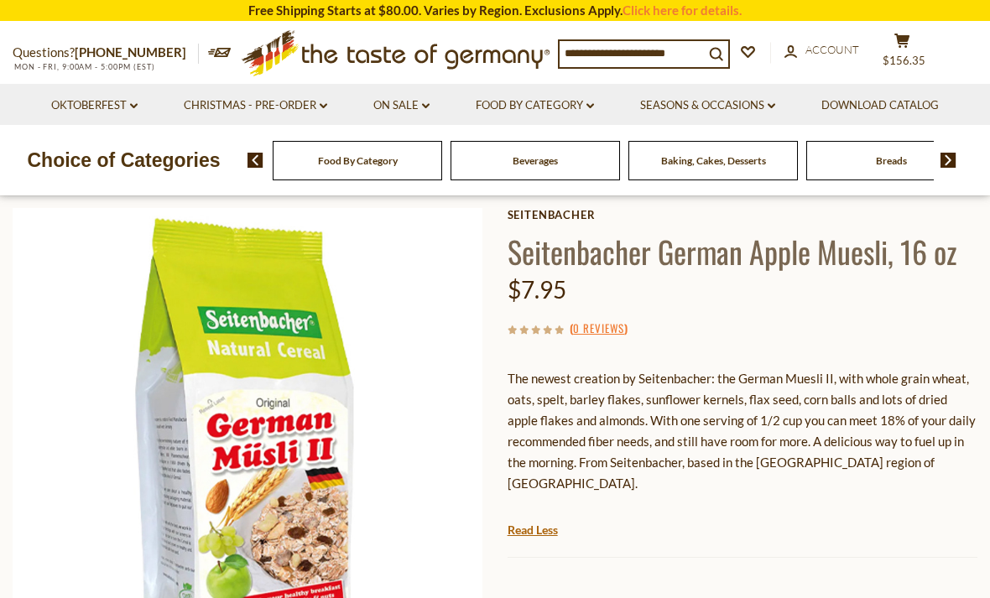
click at [904, 55] on span "$156.35" at bounding box center [904, 60] width 43 height 13
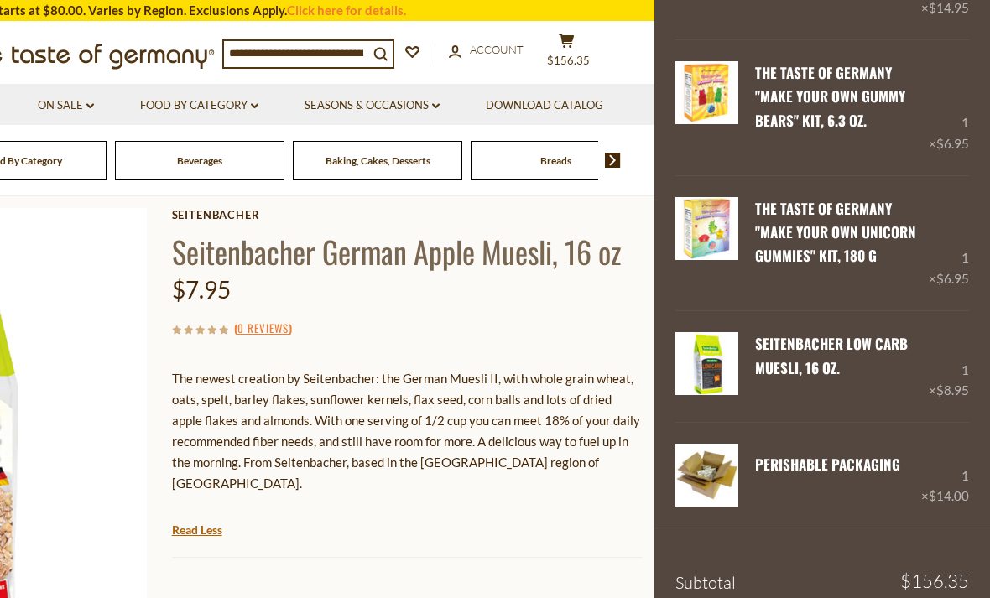
scroll to position [340, 0]
click at [811, 334] on link "Seitenbacher Low Carb Muesli, 16 oz." at bounding box center [831, 356] width 153 height 44
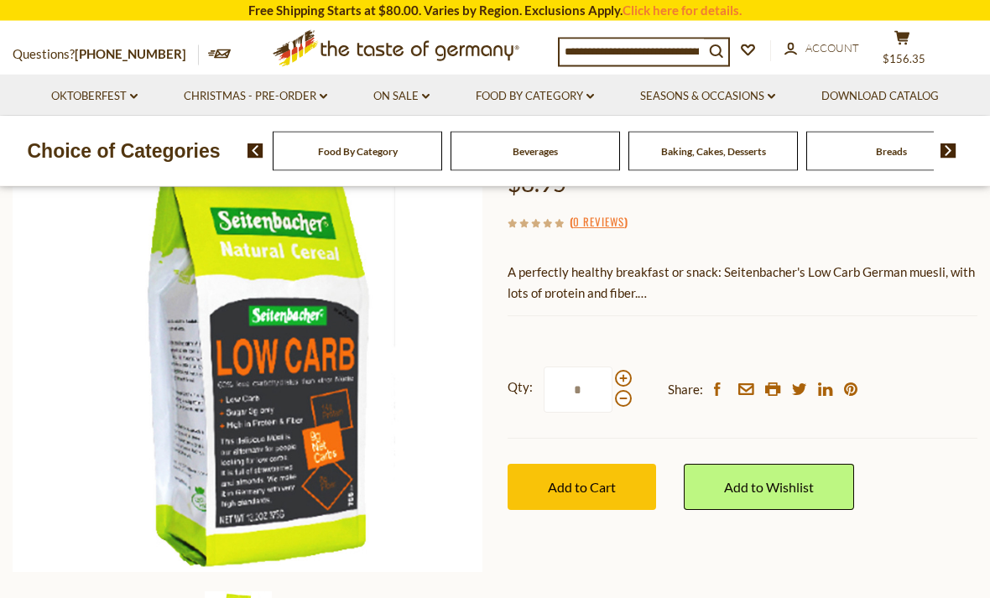
scroll to position [172, 0]
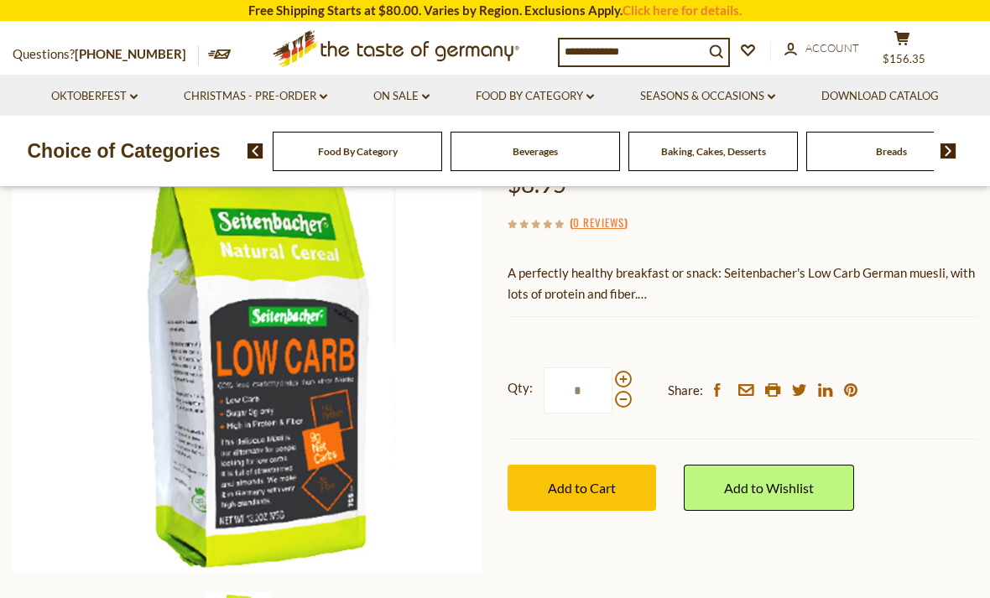
click at [666, 303] on div "Current stock: 0" at bounding box center [743, 304] width 470 height 11
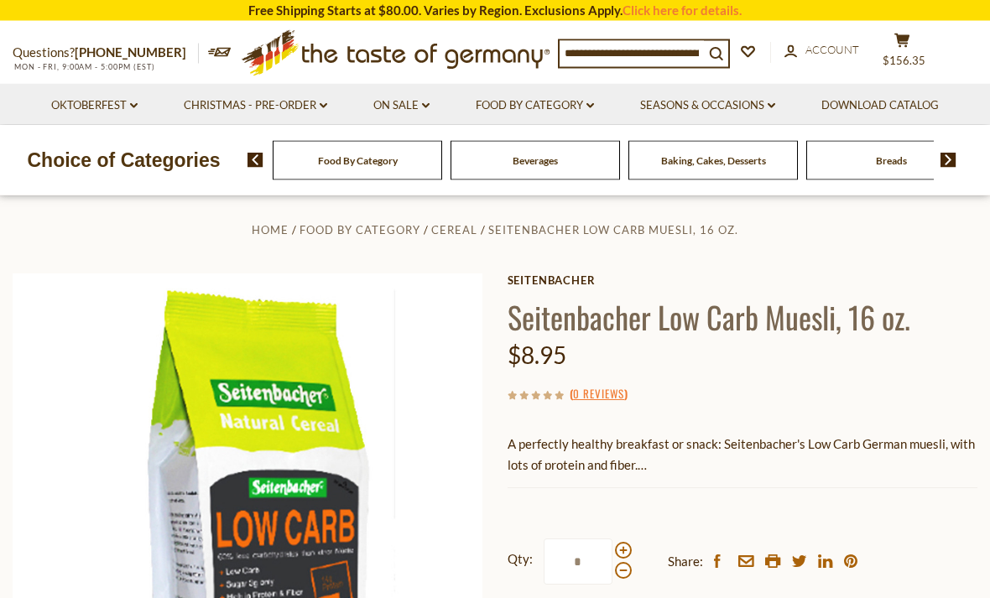
scroll to position [0, 0]
click at [894, 45] on icon "cart" at bounding box center [902, 41] width 16 height 14
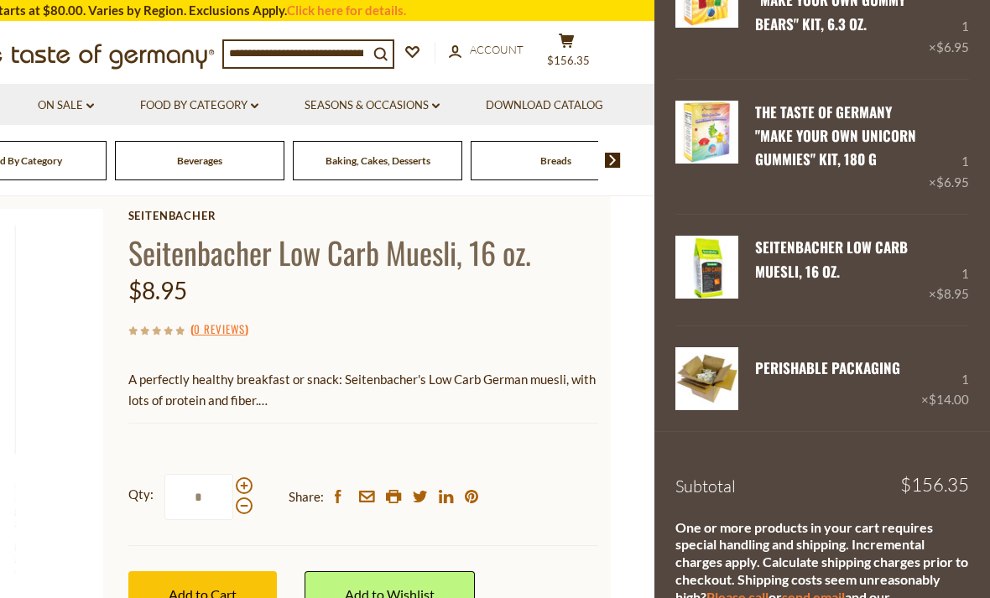
scroll to position [0, 48]
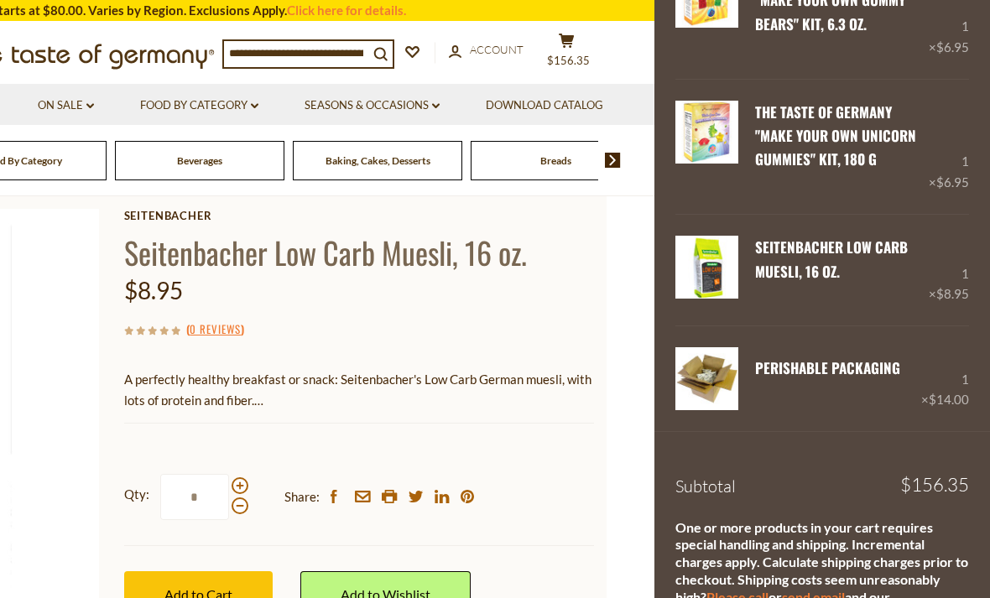
click at [258, 102] on link "Food By Category dropdown_arrow" at bounding box center [199, 105] width 118 height 18
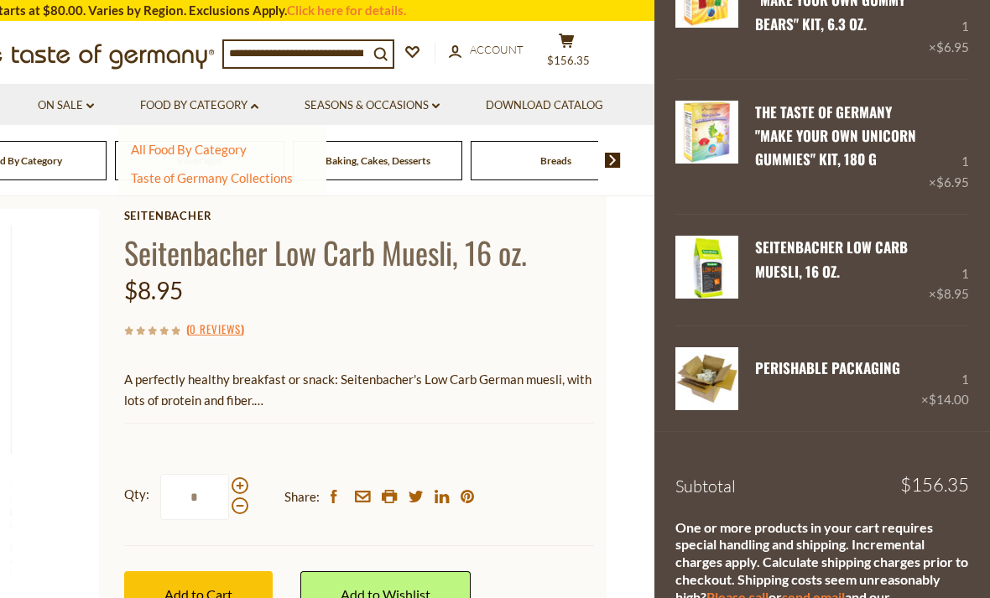
click at [454, 98] on li "Seasons & Occasions dropdown_arrow All Seasons & Occasions Recipes Game Day Val…" at bounding box center [372, 104] width 179 height 41
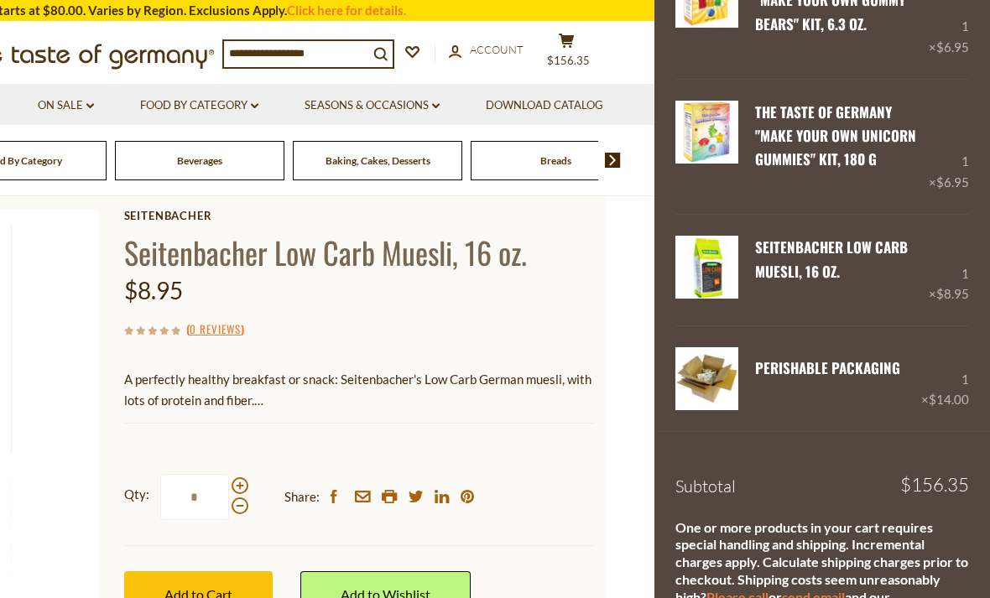
click at [440, 104] on icon "dropdown_arrow" at bounding box center [436, 106] width 8 height 6
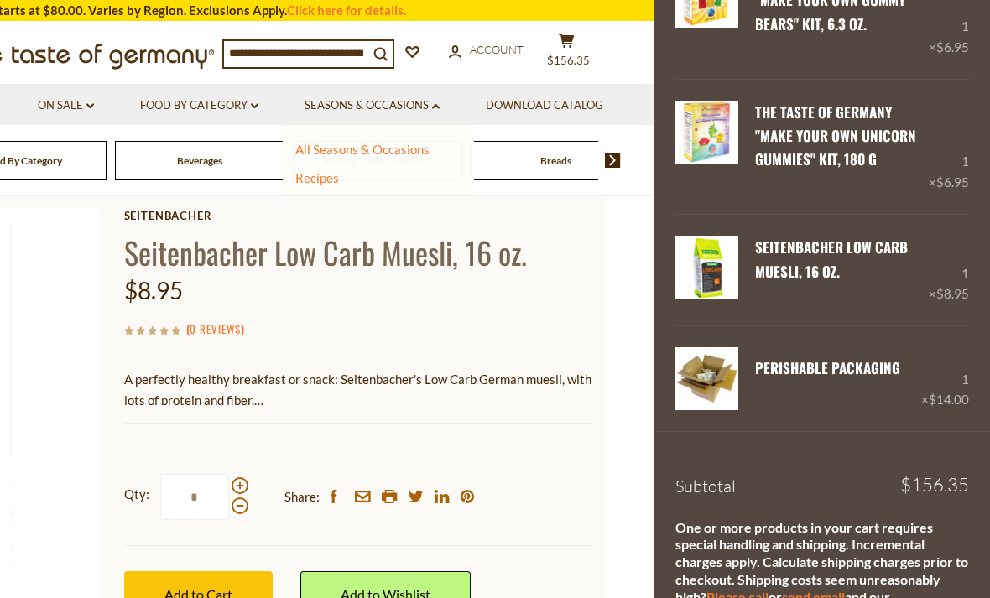
click at [94, 96] on link "On Sale dropdown_arrow" at bounding box center [66, 105] width 56 height 18
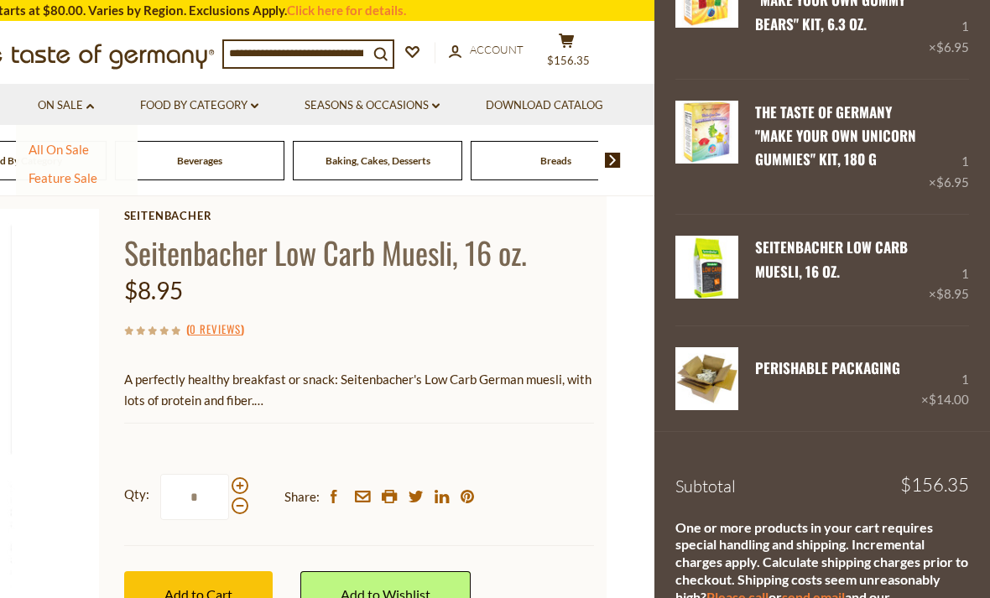
click at [78, 178] on link "Feature Sale" at bounding box center [63, 177] width 69 height 15
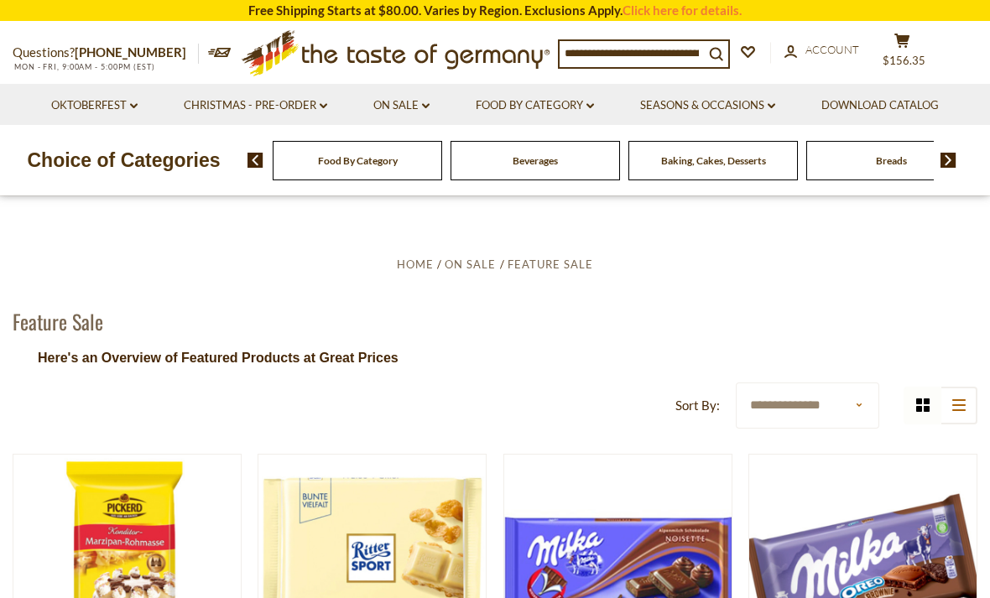
click at [134, 110] on link "Oktoberfest dropdown_arrow" at bounding box center [94, 105] width 86 height 18
click at [125, 174] on link "Oktoberfest Foods" at bounding box center [93, 177] width 103 height 15
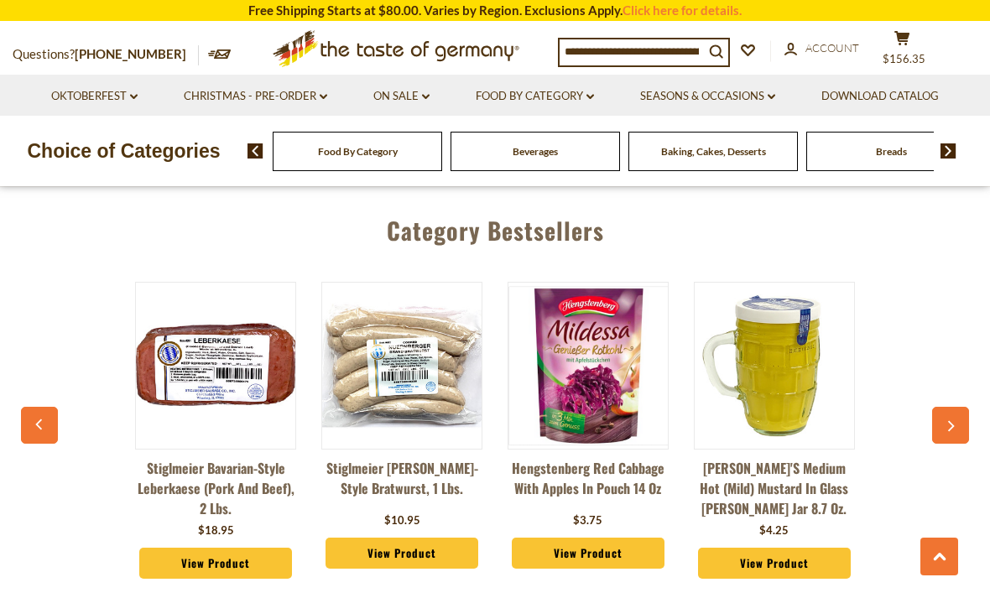
scroll to position [3043, 0]
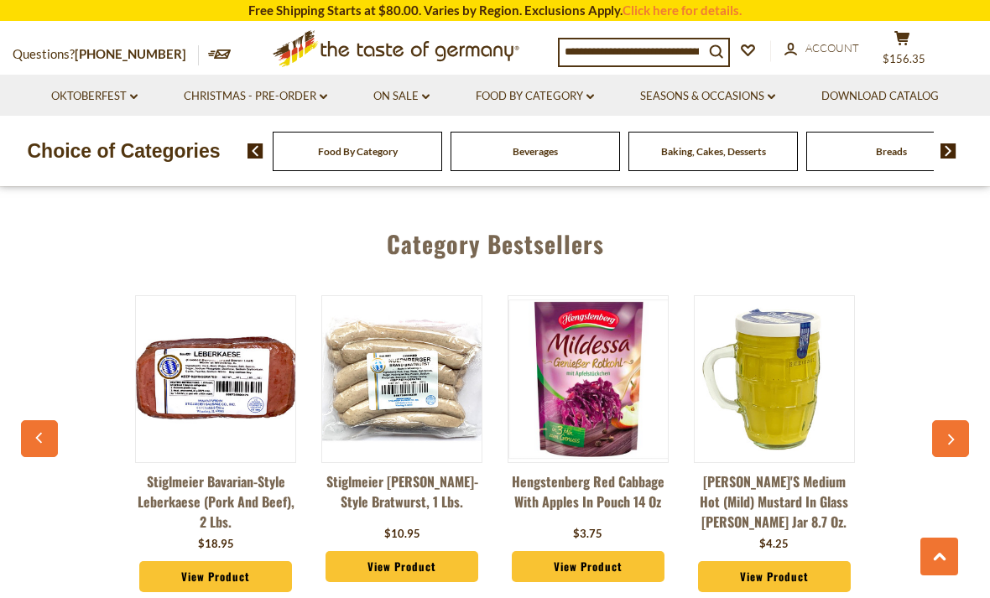
click at [952, 425] on button "button" at bounding box center [950, 438] width 37 height 37
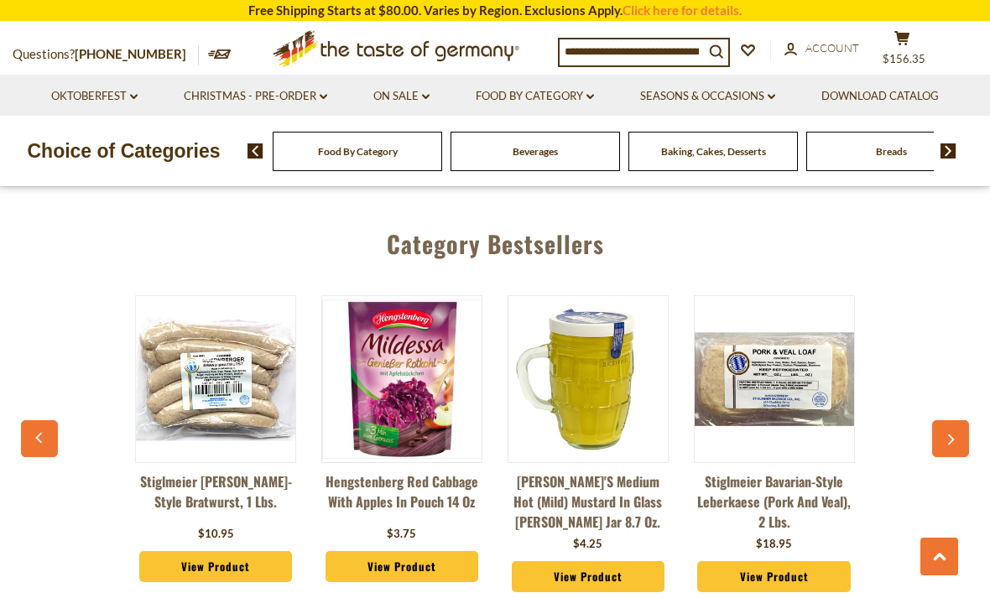
click at [950, 435] on icon "button" at bounding box center [951, 440] width 7 height 11
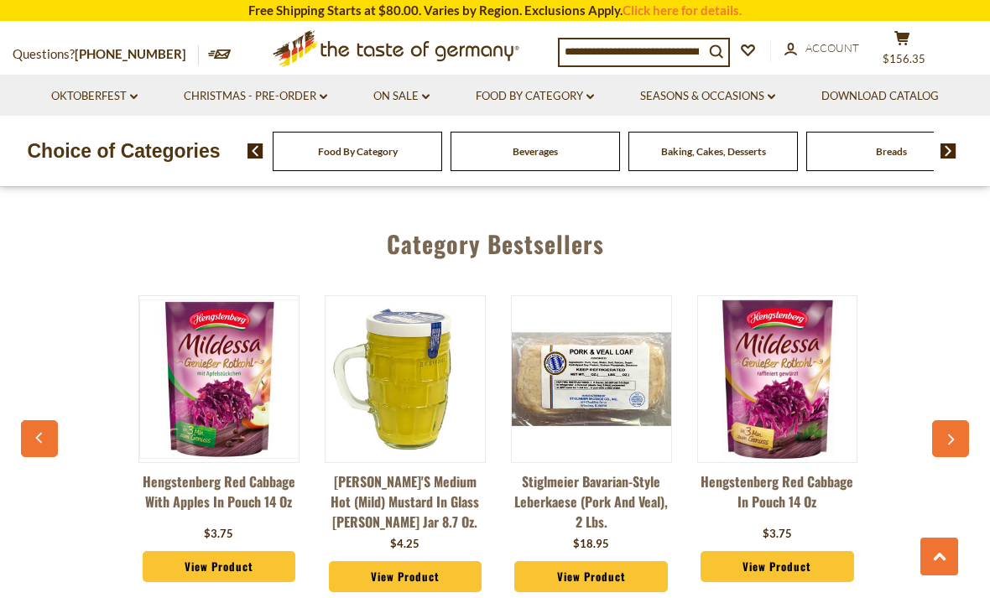
scroll to position [0, 373]
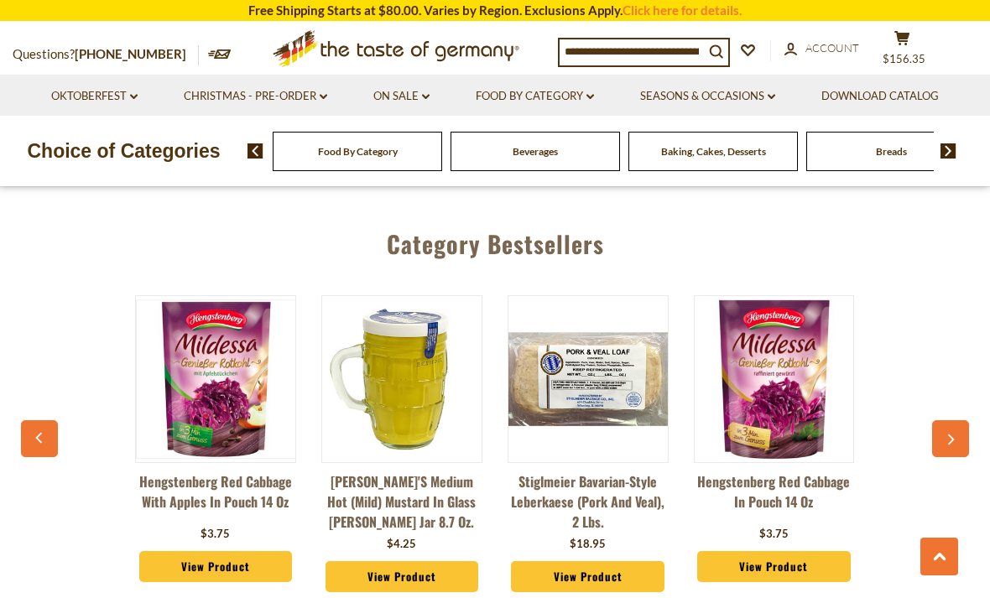
click at [908, 32] on icon at bounding box center [901, 38] width 15 height 14
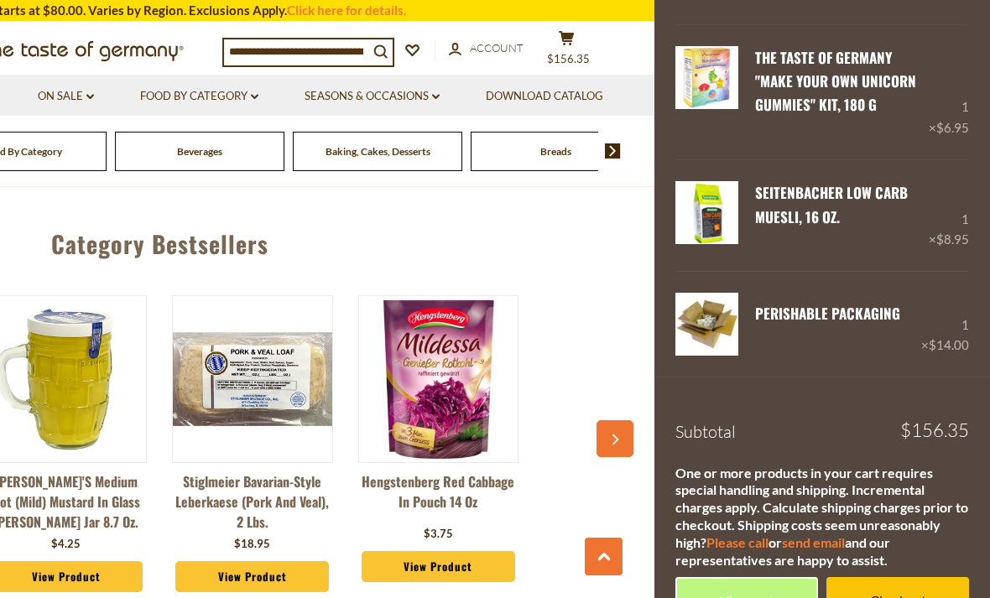
scroll to position [491, 0]
click at [345, 16] on link "Click here for details." at bounding box center [346, 10] width 119 height 15
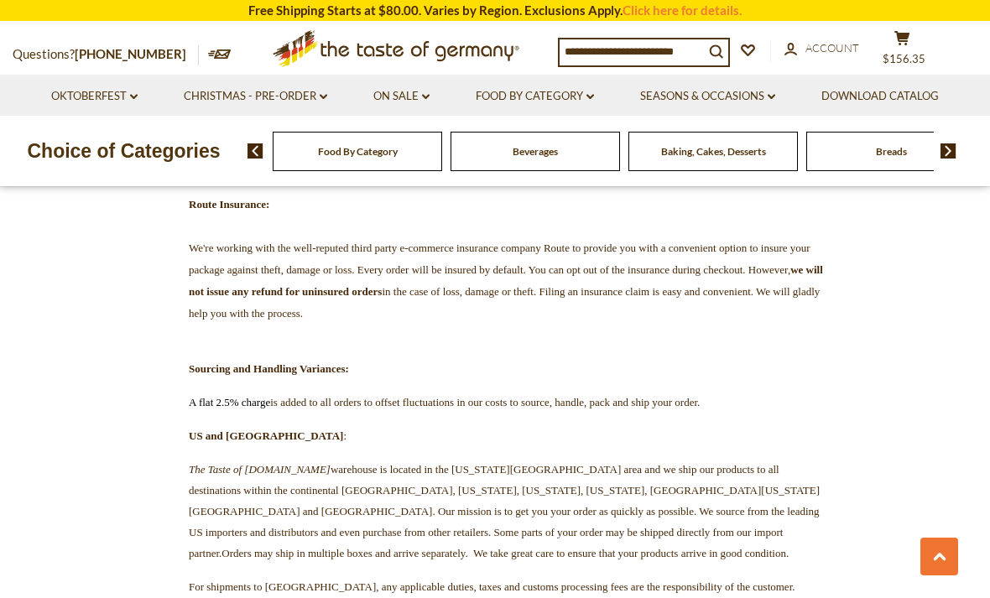
scroll to position [1194, 0]
